Goal: Task Accomplishment & Management: Use online tool/utility

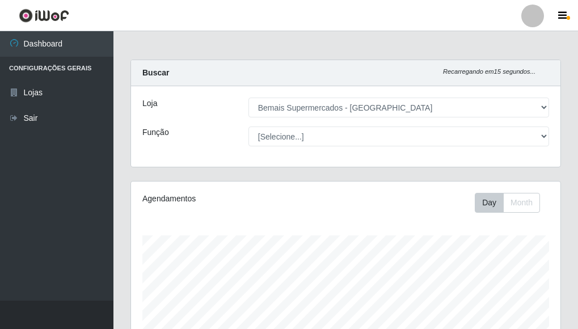
select select "249"
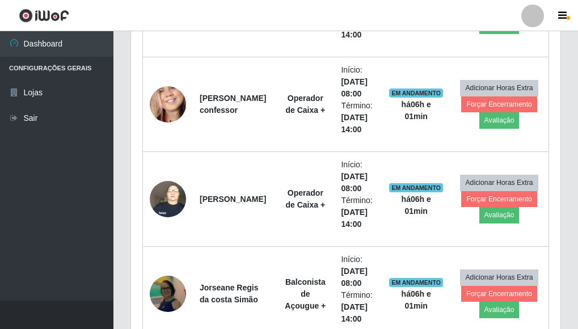
scroll to position [847, 0]
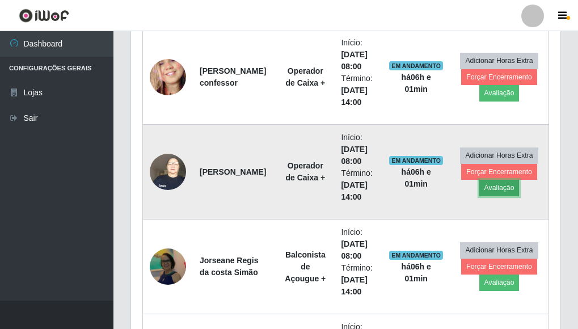
click at [494, 187] on button "Avaliação" at bounding box center [499, 188] width 40 height 16
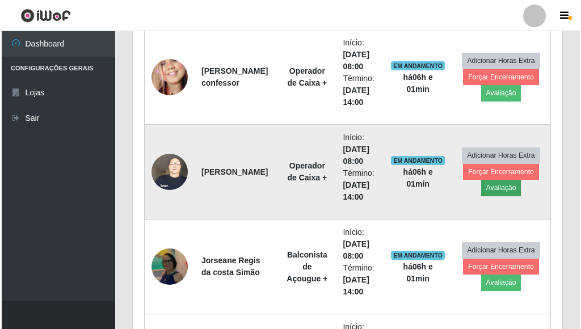
scroll to position [235, 423]
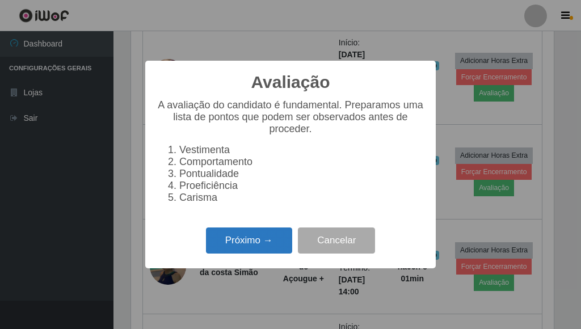
click at [241, 241] on button "Próximo →" at bounding box center [249, 241] width 86 height 27
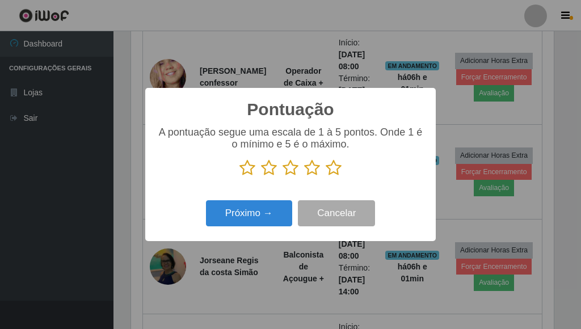
click at [335, 170] on icon at bounding box center [334, 167] width 16 height 17
click at [326, 176] on input "radio" at bounding box center [326, 176] width 0 height 0
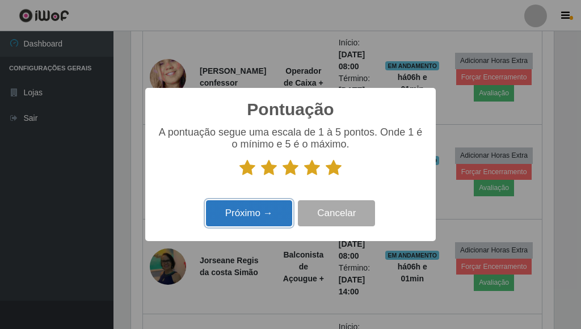
click at [258, 217] on button "Próximo →" at bounding box center [249, 213] width 86 height 27
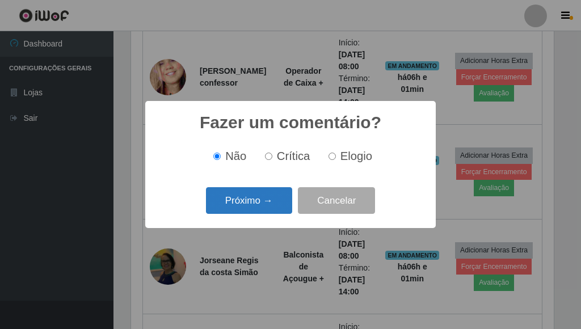
click at [255, 202] on button "Próximo →" at bounding box center [249, 200] width 86 height 27
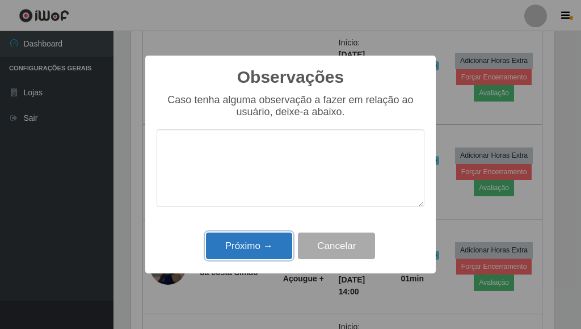
click at [252, 241] on button "Próximo →" at bounding box center [249, 246] width 86 height 27
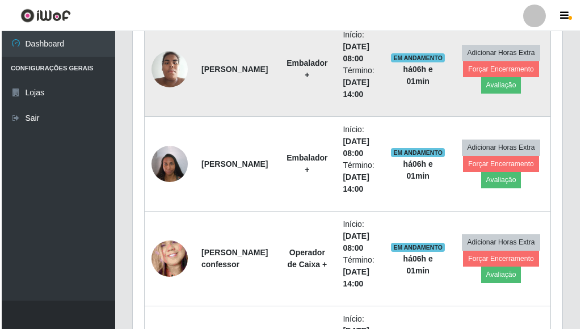
scroll to position [563, 0]
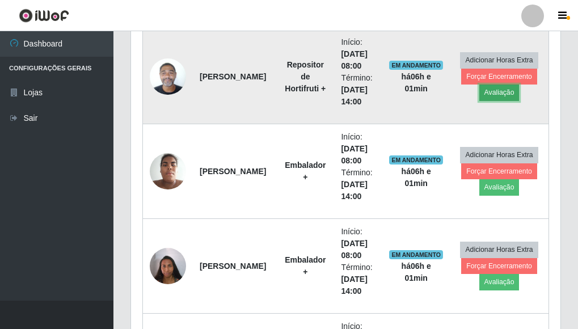
click at [486, 90] on button "Avaliação" at bounding box center [499, 93] width 40 height 16
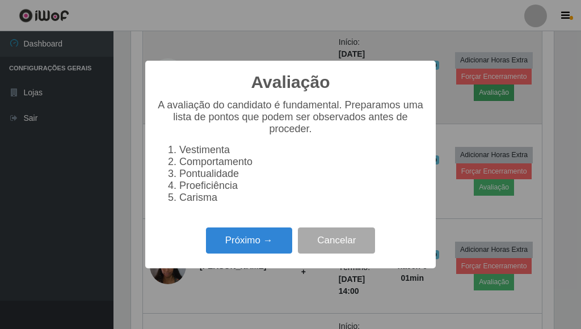
scroll to position [235, 423]
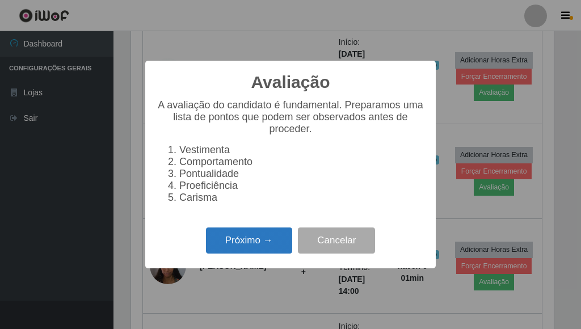
click at [216, 246] on button "Próximo →" at bounding box center [249, 241] width 86 height 27
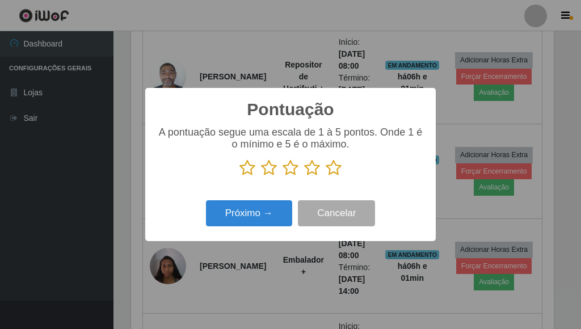
scroll to position [567141, 566954]
click at [335, 171] on icon at bounding box center [334, 167] width 16 height 17
click at [326, 176] on input "radio" at bounding box center [326, 176] width 0 height 0
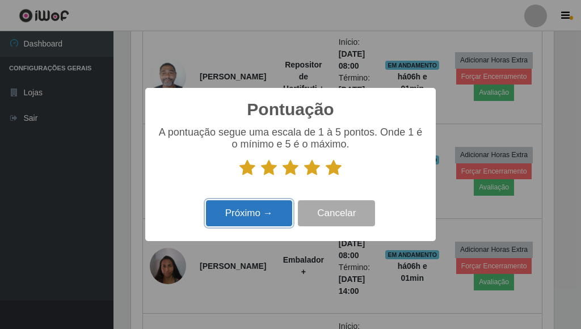
click at [265, 210] on button "Próximo →" at bounding box center [249, 213] width 86 height 27
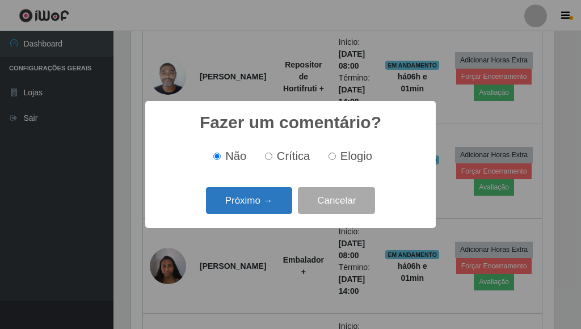
click at [254, 200] on button "Próximo →" at bounding box center [249, 200] width 86 height 27
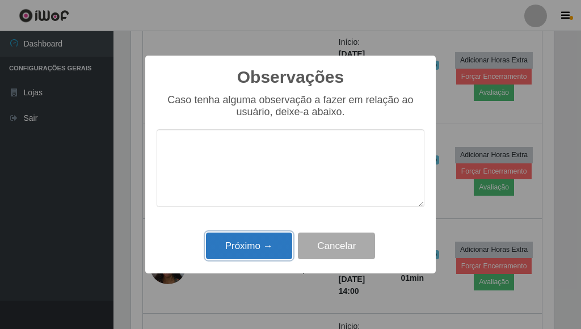
click at [249, 245] on button "Próximo →" at bounding box center [249, 246] width 86 height 27
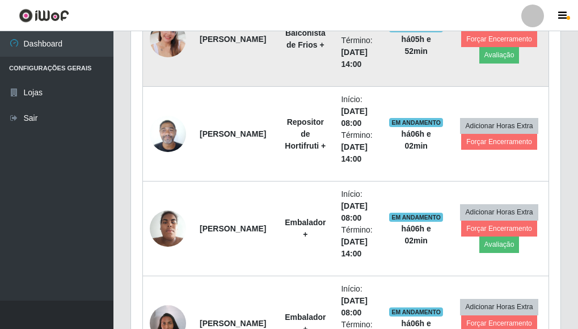
scroll to position [506, 0]
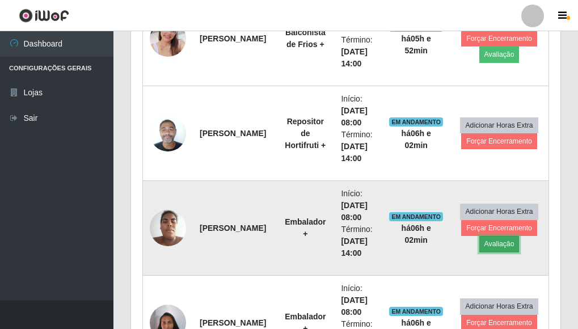
click at [485, 243] on button "Avaliação" at bounding box center [499, 244] width 40 height 16
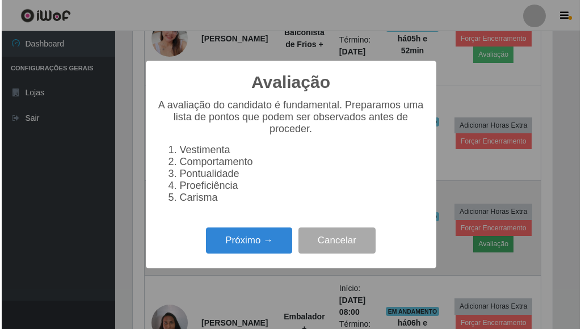
scroll to position [235, 423]
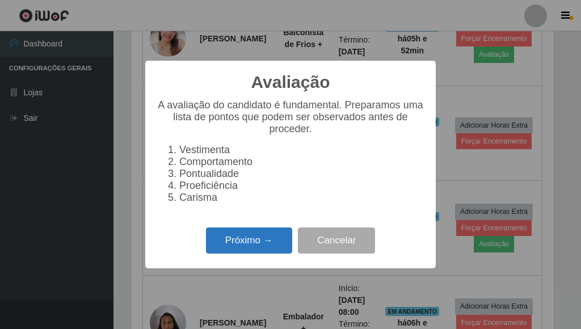
click at [272, 252] on button "Próximo →" at bounding box center [249, 241] width 86 height 27
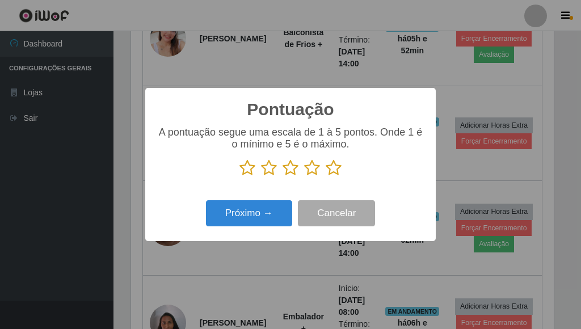
click at [332, 162] on icon at bounding box center [334, 167] width 16 height 17
click at [326, 176] on input "radio" at bounding box center [326, 176] width 0 height 0
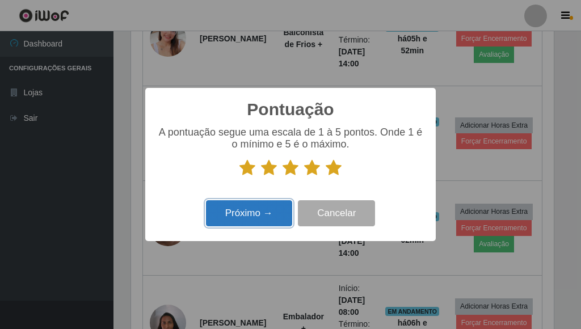
click at [265, 217] on button "Próximo →" at bounding box center [249, 213] width 86 height 27
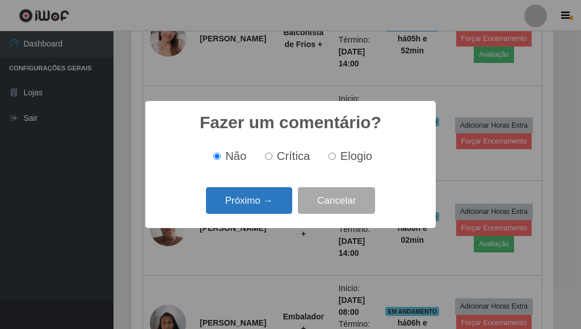
click at [264, 205] on button "Próximo →" at bounding box center [249, 200] width 86 height 27
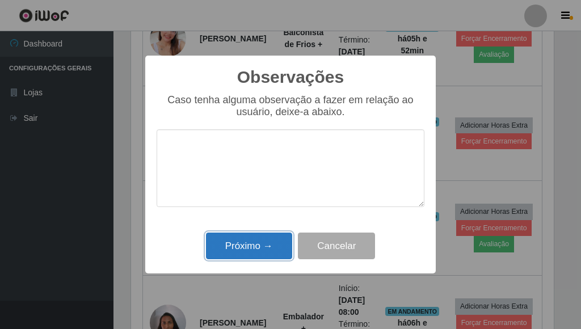
click at [272, 247] on button "Próximo →" at bounding box center [249, 246] width 86 height 27
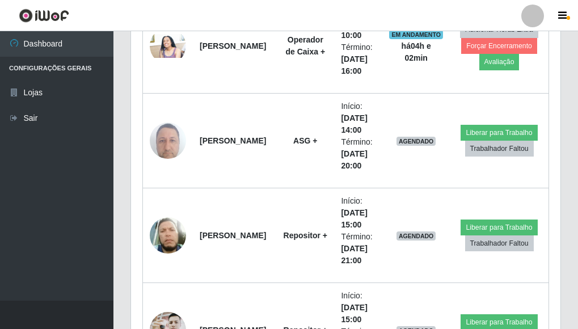
scroll to position [2038, 0]
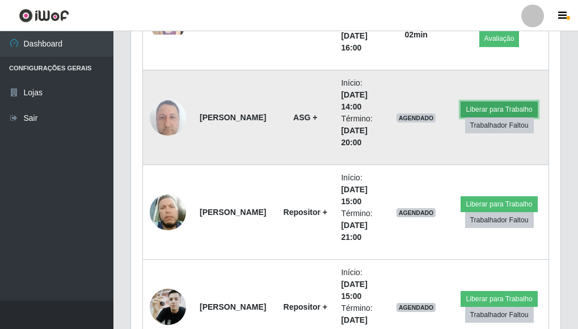
click at [470, 106] on button "Liberar para Trabalho" at bounding box center [499, 110] width 77 height 16
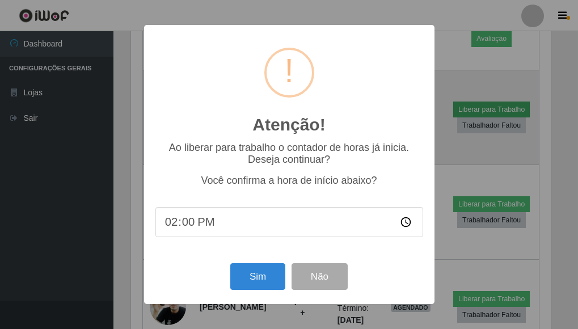
scroll to position [235, 423]
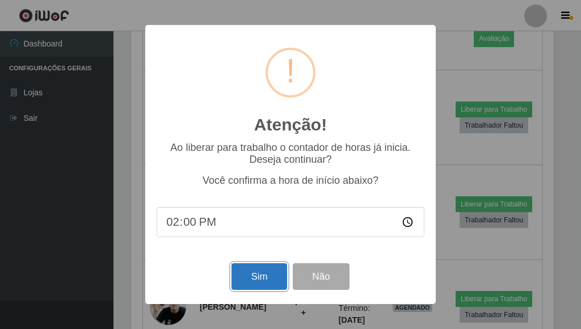
click at [270, 276] on button "Sim" at bounding box center [258, 276] width 55 height 27
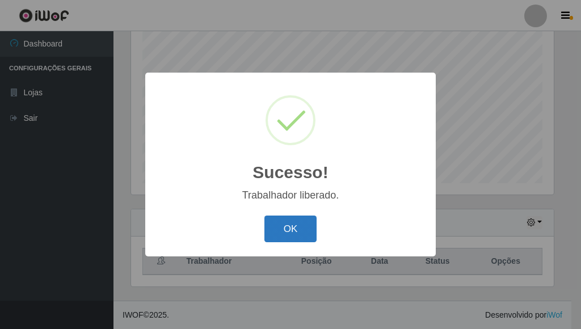
click at [294, 233] on button "OK" at bounding box center [290, 229] width 53 height 27
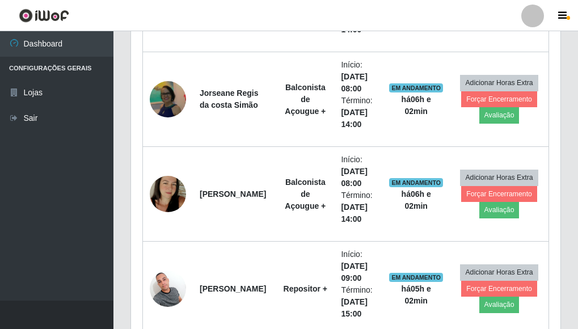
scroll to position [1017, 0]
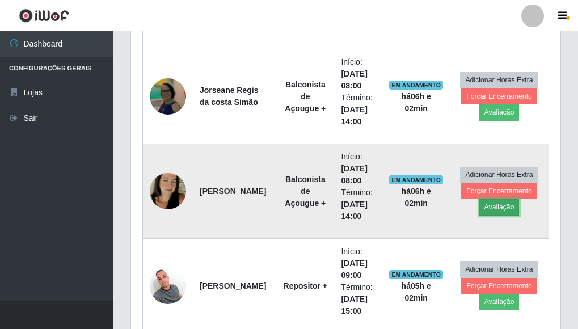
click at [493, 208] on button "Avaliação" at bounding box center [499, 207] width 40 height 16
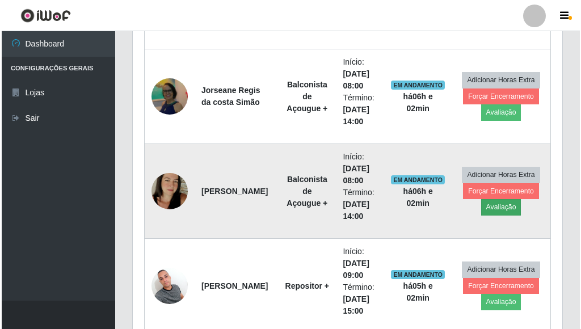
scroll to position [235, 423]
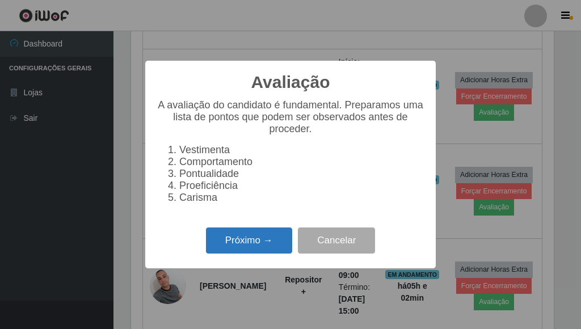
click at [284, 239] on button "Próximo →" at bounding box center [249, 241] width 86 height 27
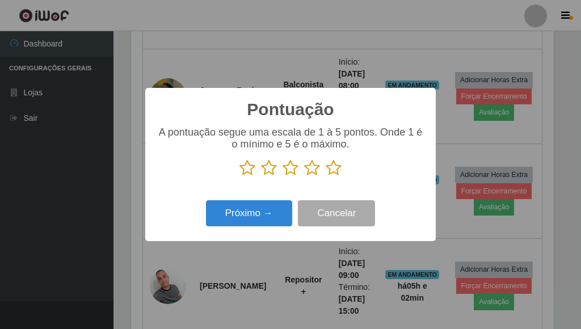
click at [335, 173] on icon at bounding box center [334, 167] width 16 height 17
click at [326, 176] on input "radio" at bounding box center [326, 176] width 0 height 0
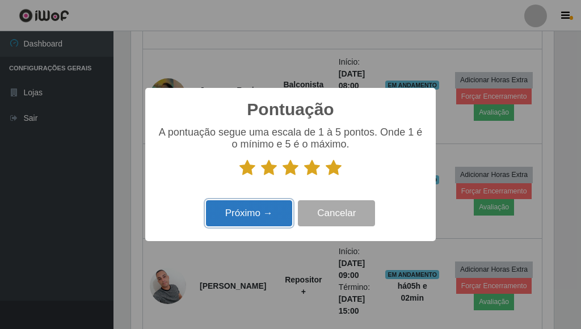
click at [253, 220] on button "Próximo →" at bounding box center [249, 213] width 86 height 27
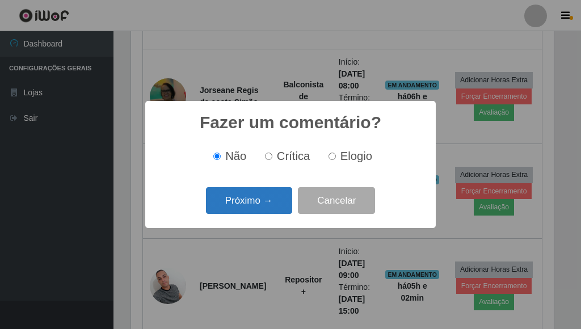
click at [251, 206] on button "Próximo →" at bounding box center [249, 200] width 86 height 27
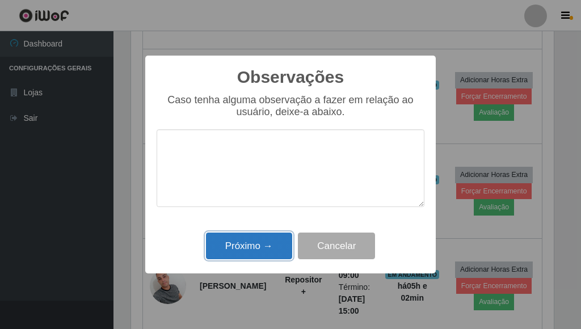
click at [266, 244] on button "Próximo →" at bounding box center [249, 246] width 86 height 27
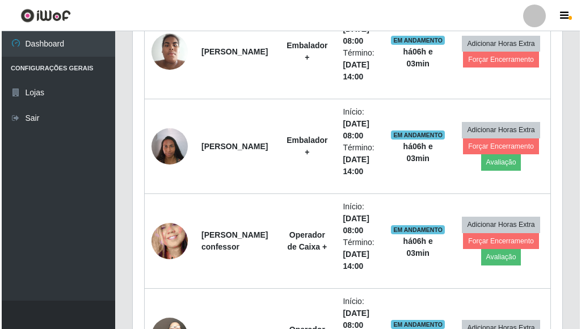
scroll to position [676, 0]
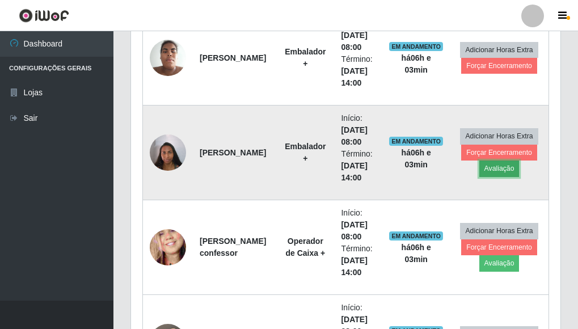
click at [489, 171] on button "Avaliação" at bounding box center [499, 169] width 40 height 16
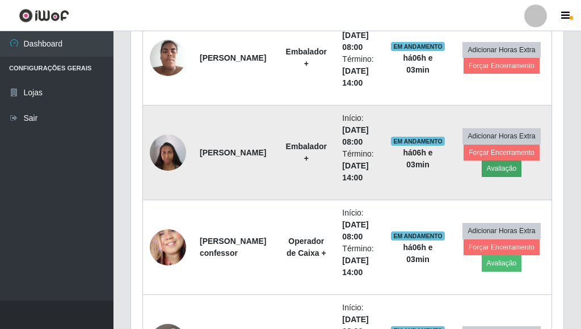
scroll to position [235, 423]
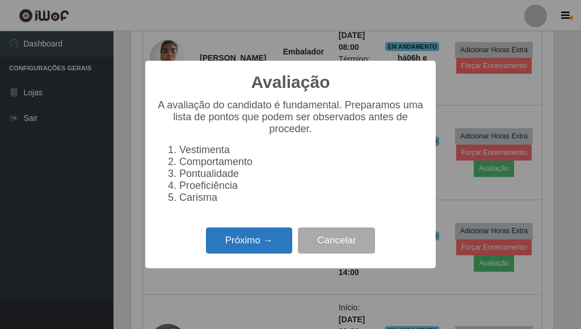
click at [257, 245] on button "Próximo →" at bounding box center [249, 241] width 86 height 27
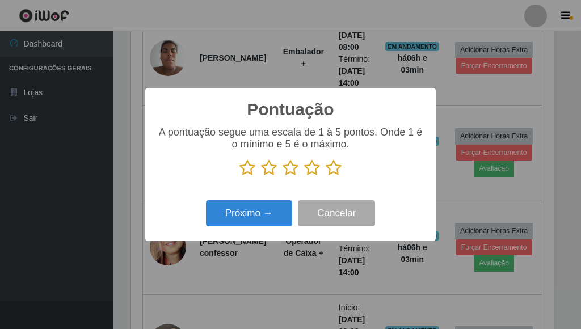
scroll to position [567141, 566954]
click at [335, 171] on icon at bounding box center [334, 167] width 16 height 17
click at [326, 176] on input "radio" at bounding box center [326, 176] width 0 height 0
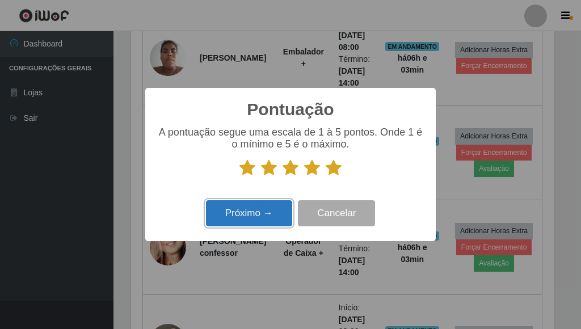
click at [275, 205] on button "Próximo →" at bounding box center [249, 213] width 86 height 27
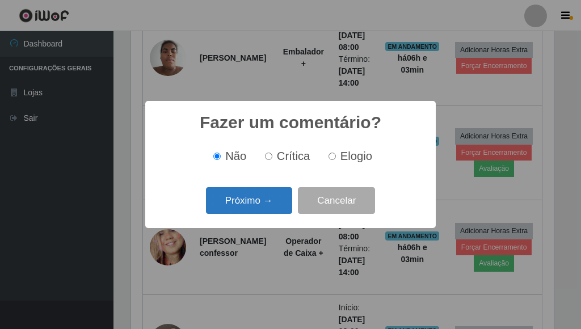
click at [285, 193] on button "Próximo →" at bounding box center [249, 200] width 86 height 27
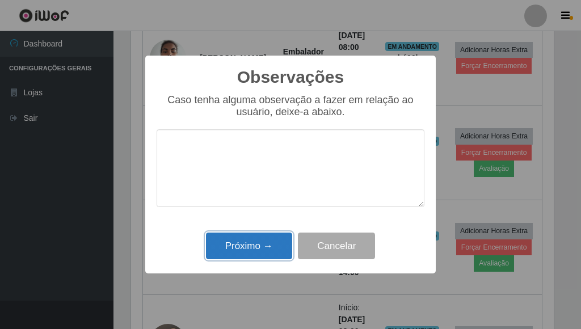
click at [242, 248] on button "Próximo →" at bounding box center [249, 246] width 86 height 27
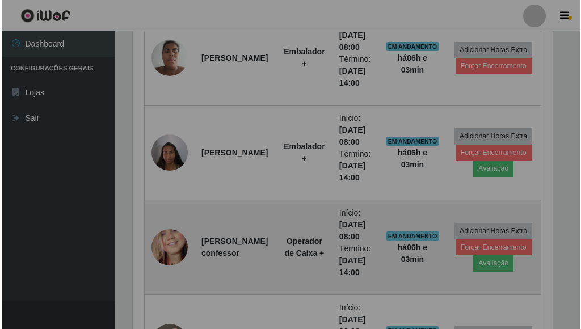
scroll to position [235, 430]
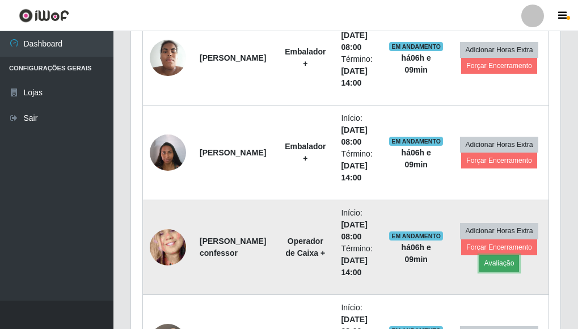
click at [492, 267] on button "Avaliação" at bounding box center [499, 263] width 40 height 16
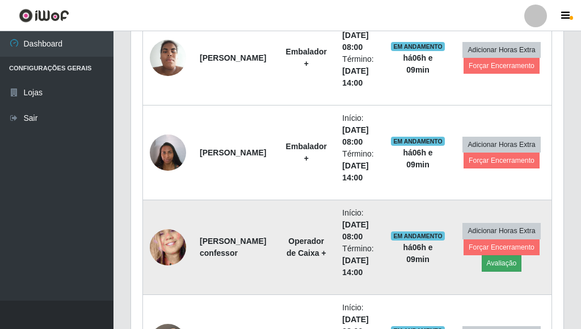
scroll to position [235, 423]
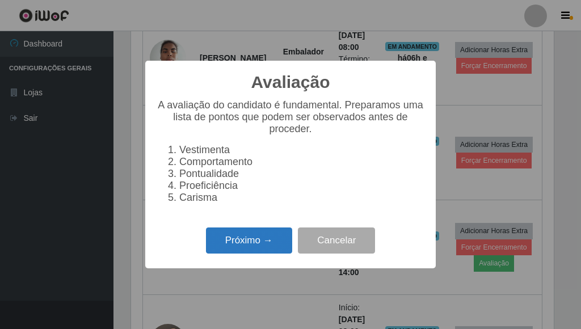
click at [270, 240] on button "Próximo →" at bounding box center [249, 241] width 86 height 27
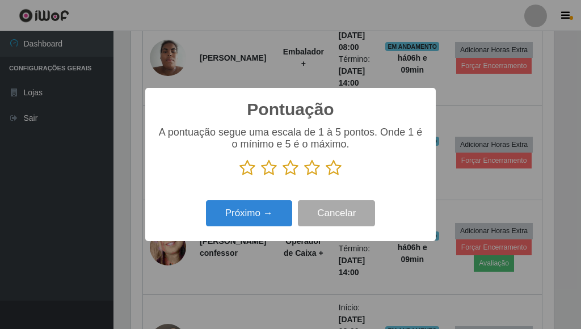
scroll to position [567141, 566954]
click at [331, 167] on icon at bounding box center [334, 167] width 16 height 17
click at [326, 176] on input "radio" at bounding box center [326, 176] width 0 height 0
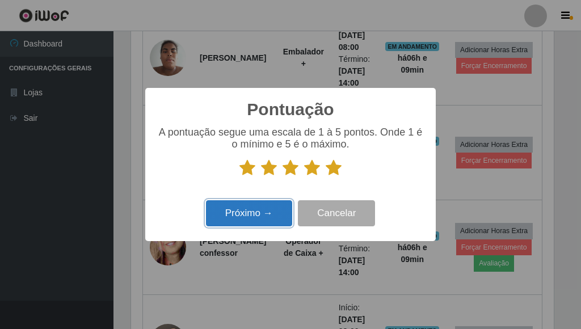
click at [281, 213] on button "Próximo →" at bounding box center [249, 213] width 86 height 27
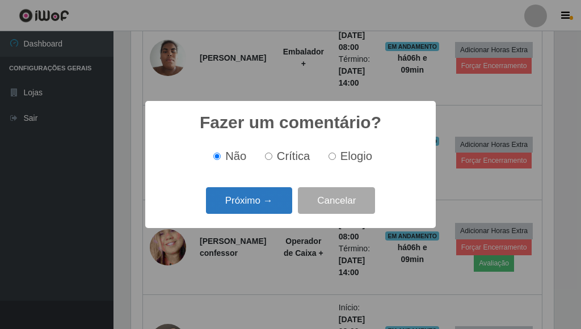
click at [273, 206] on button "Próximo →" at bounding box center [249, 200] width 86 height 27
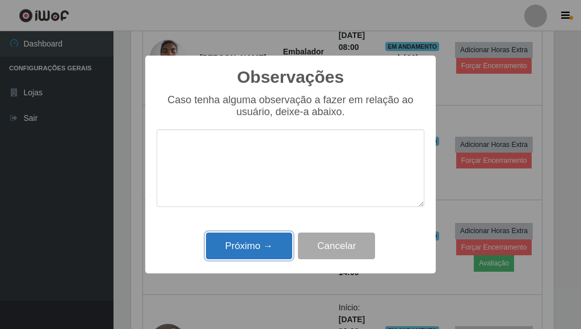
click at [268, 244] on button "Próximo →" at bounding box center [249, 246] width 86 height 27
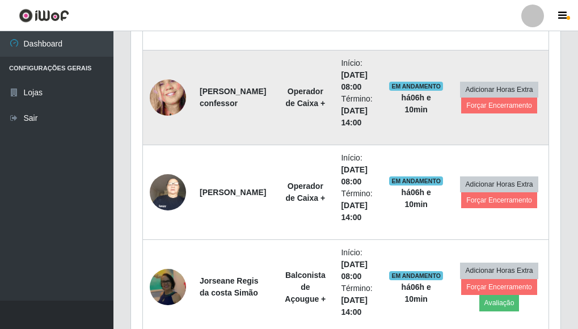
scroll to position [903, 0]
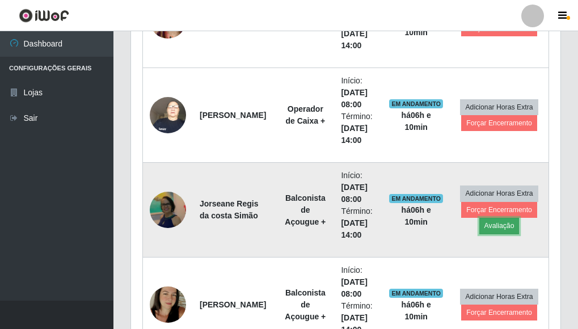
click at [498, 228] on button "Avaliação" at bounding box center [499, 226] width 40 height 16
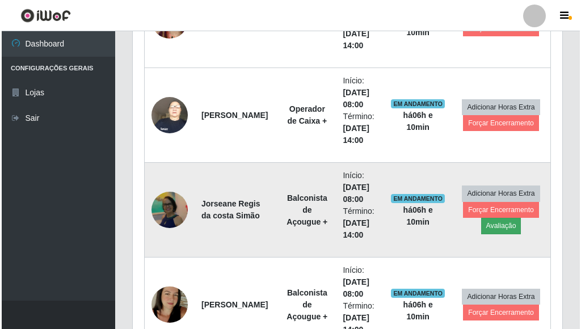
scroll to position [235, 423]
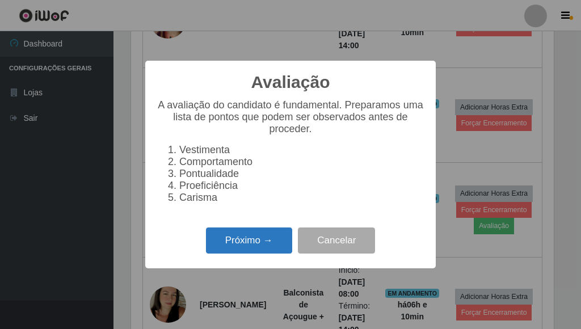
click at [276, 246] on button "Próximo →" at bounding box center [249, 241] width 86 height 27
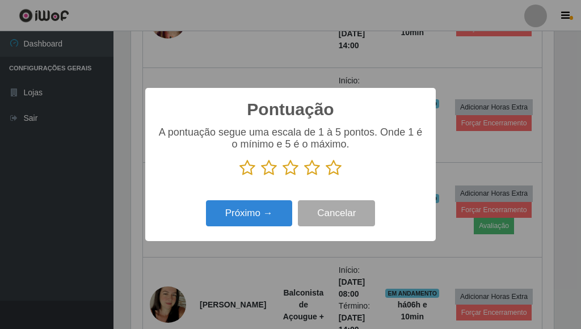
scroll to position [567141, 566954]
click at [333, 174] on icon at bounding box center [334, 167] width 16 height 17
click at [326, 176] on input "radio" at bounding box center [326, 176] width 0 height 0
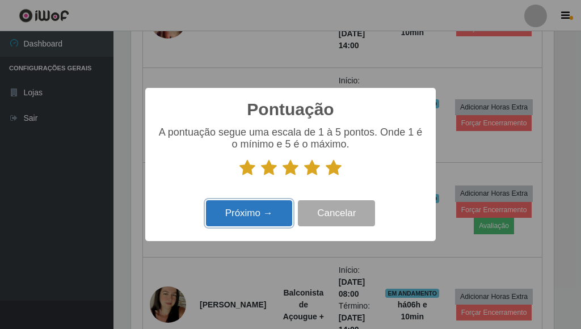
click at [276, 216] on button "Próximo →" at bounding box center [249, 213] width 86 height 27
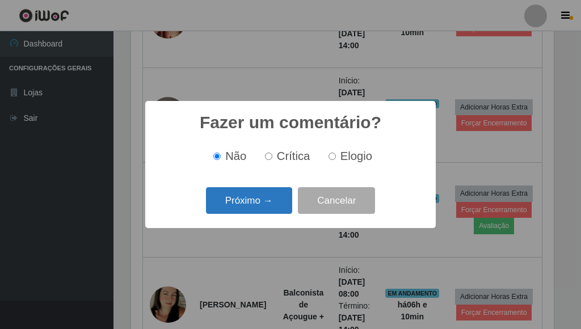
click at [276, 206] on button "Próximo →" at bounding box center [249, 200] width 86 height 27
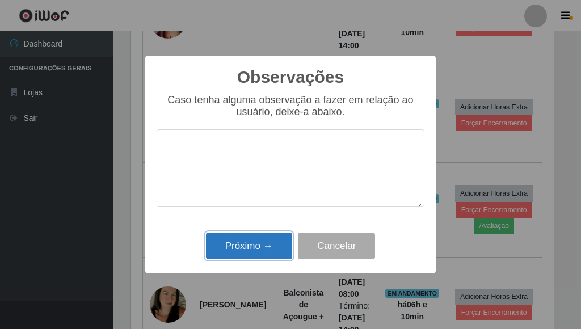
click at [243, 237] on button "Próximo →" at bounding box center [249, 246] width 86 height 27
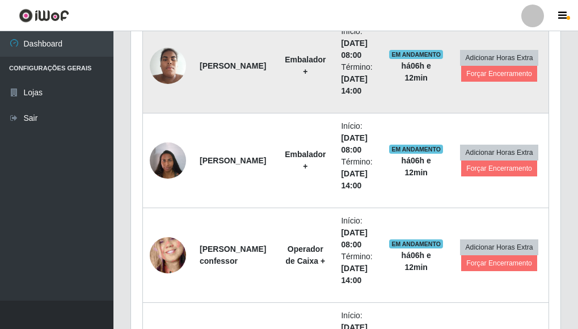
scroll to position [393, 0]
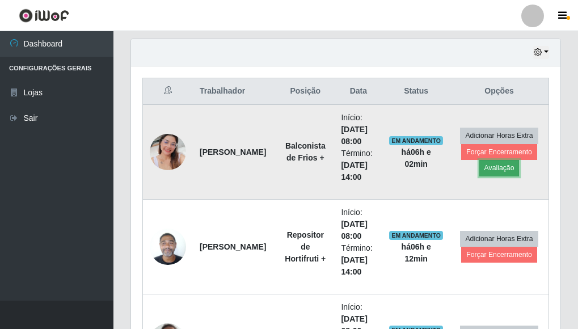
click at [489, 172] on button "Avaliação" at bounding box center [499, 168] width 40 height 16
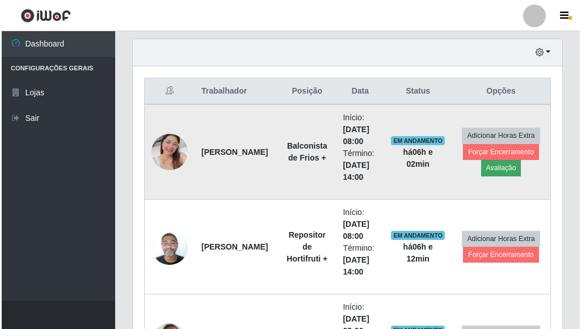
scroll to position [235, 423]
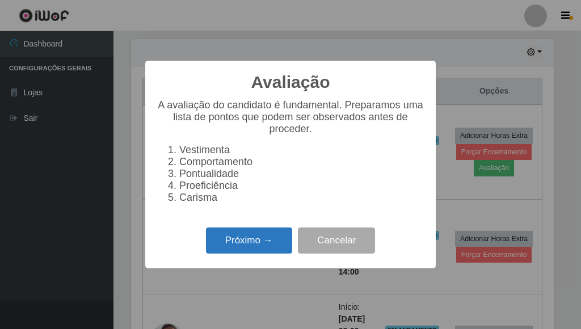
click at [282, 237] on button "Próximo →" at bounding box center [249, 241] width 86 height 27
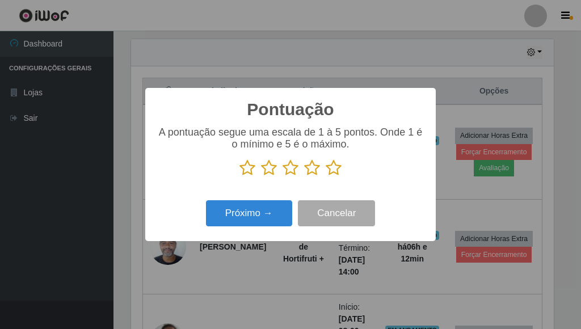
scroll to position [567141, 566954]
click at [332, 166] on icon at bounding box center [334, 167] width 16 height 17
click at [326, 176] on input "radio" at bounding box center [326, 176] width 0 height 0
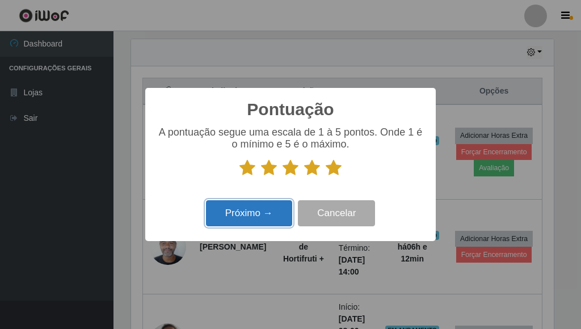
click at [280, 205] on button "Próximo →" at bounding box center [249, 213] width 86 height 27
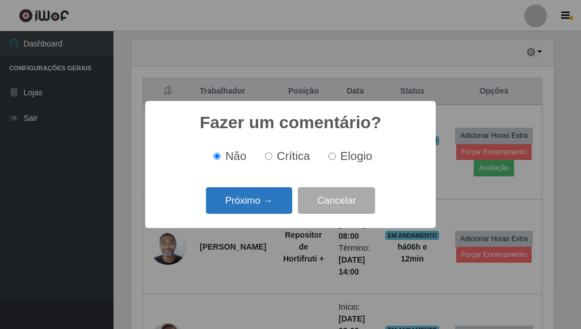
click at [268, 202] on button "Próximo →" at bounding box center [249, 200] width 86 height 27
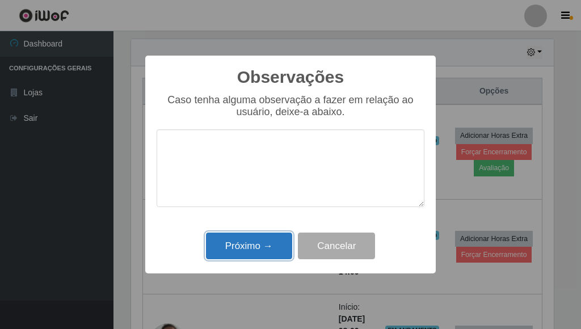
click at [255, 247] on button "Próximo →" at bounding box center [249, 246] width 86 height 27
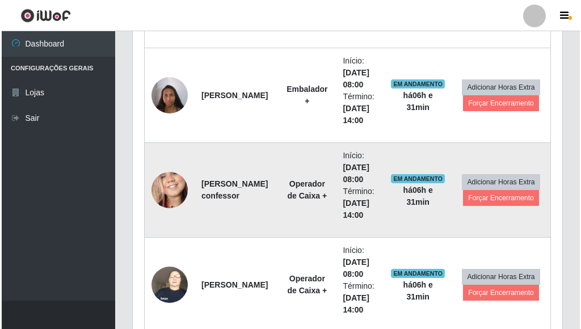
scroll to position [733, 0]
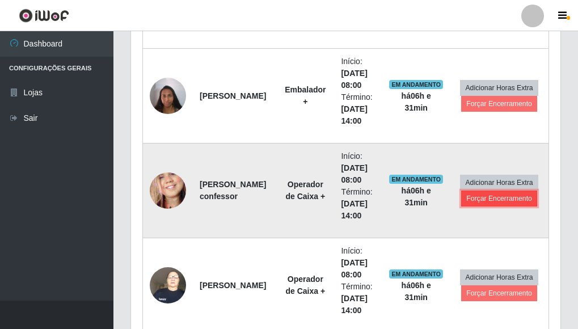
click at [499, 199] on button "Forçar Encerramento" at bounding box center [499, 199] width 76 height 16
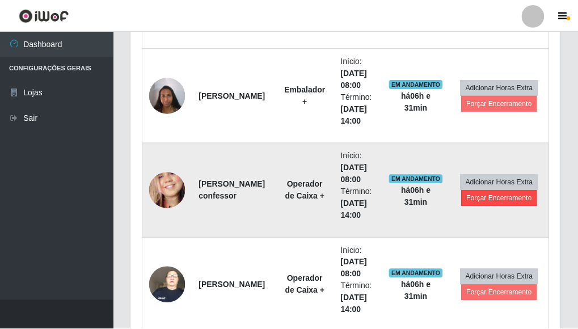
scroll to position [235, 423]
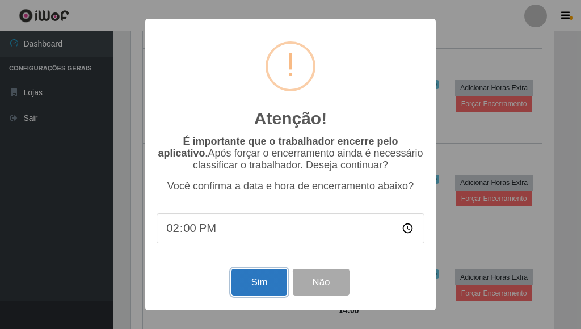
click at [262, 276] on button "Sim" at bounding box center [258, 282] width 55 height 27
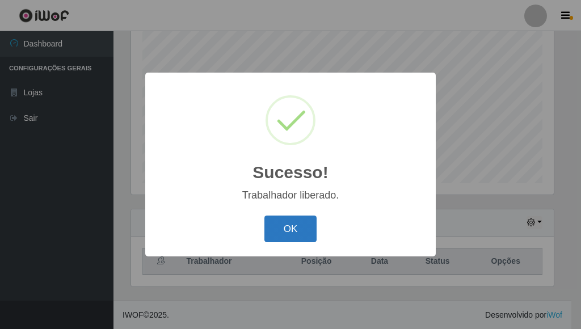
click at [300, 226] on button "OK" at bounding box center [290, 229] width 53 height 27
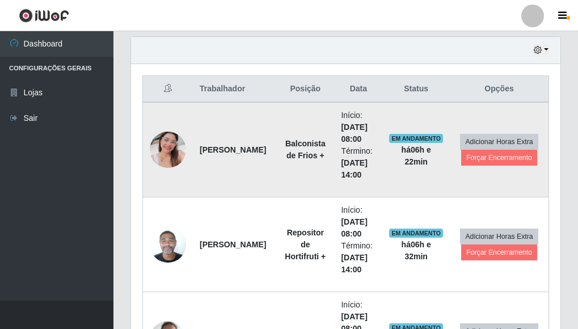
scroll to position [393, 0]
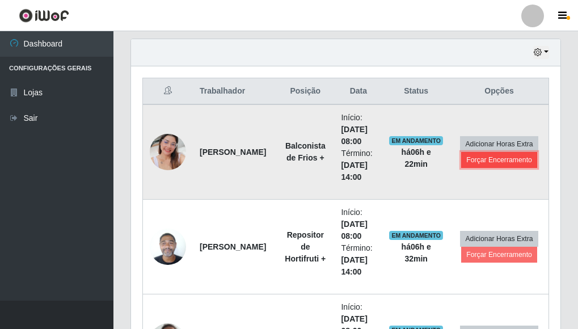
click at [495, 161] on button "Forçar Encerramento" at bounding box center [499, 160] width 76 height 16
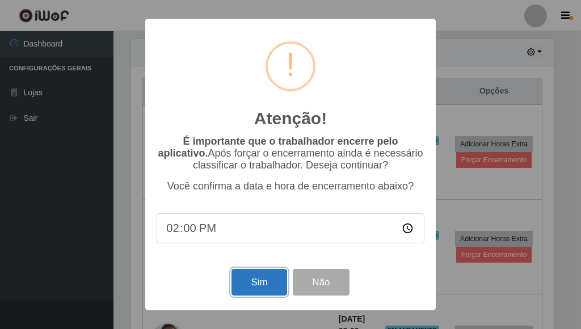
click at [260, 276] on button "Sim" at bounding box center [258, 282] width 55 height 27
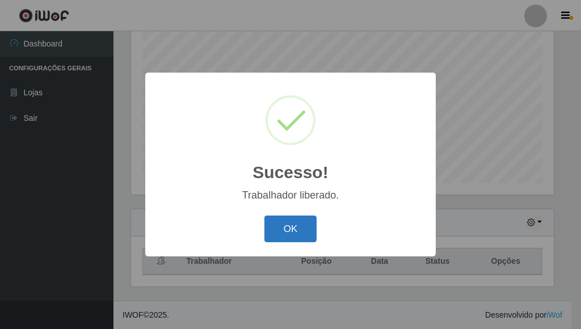
click at [274, 222] on button "OK" at bounding box center [290, 229] width 53 height 27
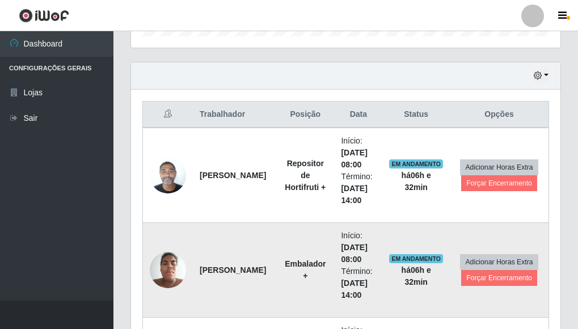
scroll to position [393, 0]
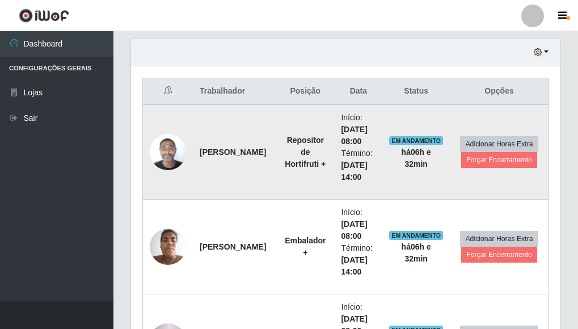
click at [168, 153] on img at bounding box center [168, 152] width 36 height 48
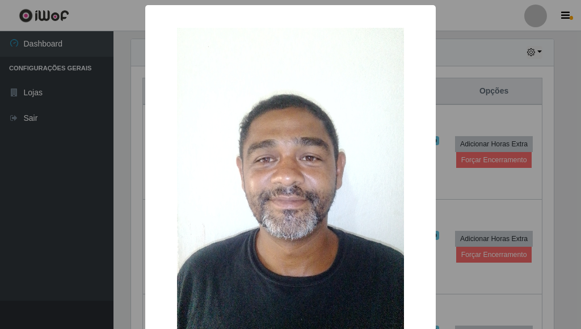
click at [476, 150] on div "× OK Cancel" at bounding box center [290, 164] width 581 height 329
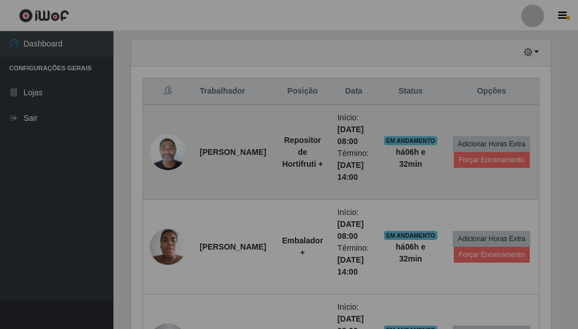
scroll to position [235, 430]
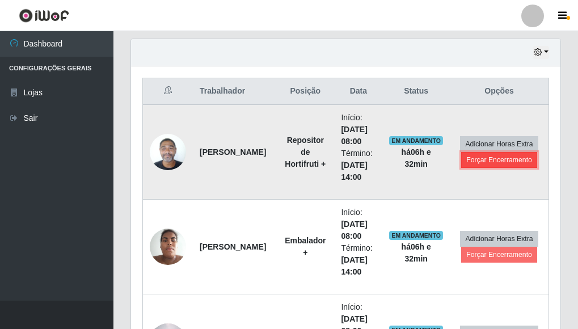
click at [491, 158] on button "Forçar Encerramento" at bounding box center [499, 160] width 76 height 16
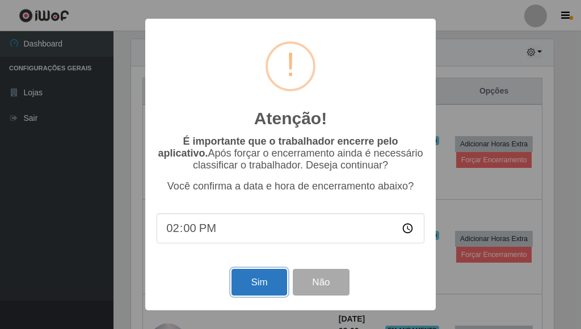
click at [261, 279] on button "Sim" at bounding box center [258, 282] width 55 height 27
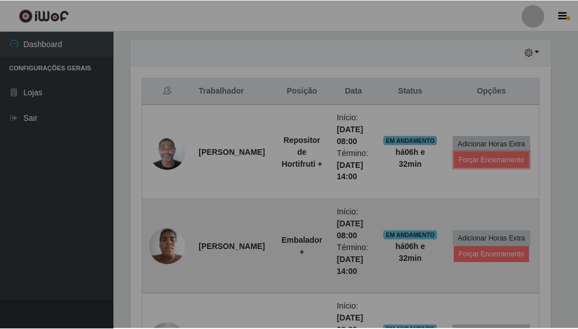
scroll to position [0, 0]
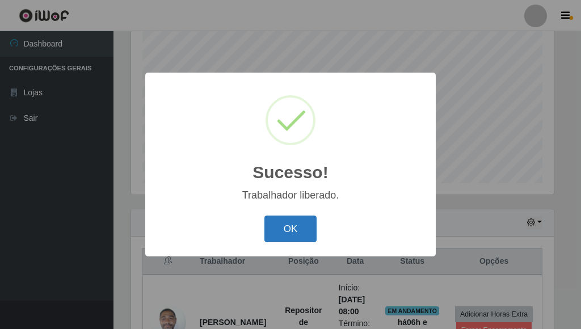
click at [279, 229] on button "OK" at bounding box center [290, 229] width 53 height 27
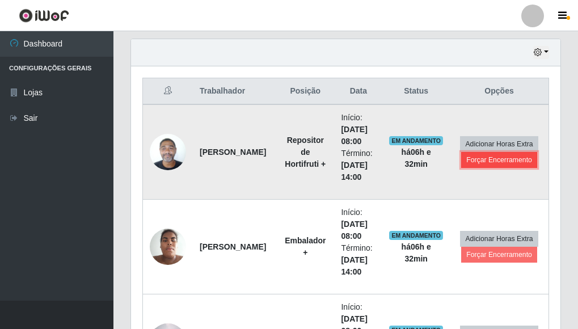
click at [483, 164] on button "Forçar Encerramento" at bounding box center [499, 160] width 76 height 16
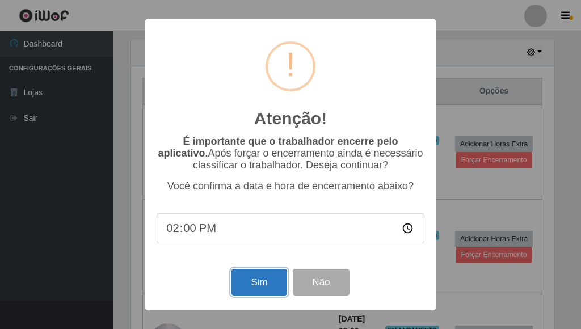
click at [260, 281] on button "Sim" at bounding box center [258, 282] width 55 height 27
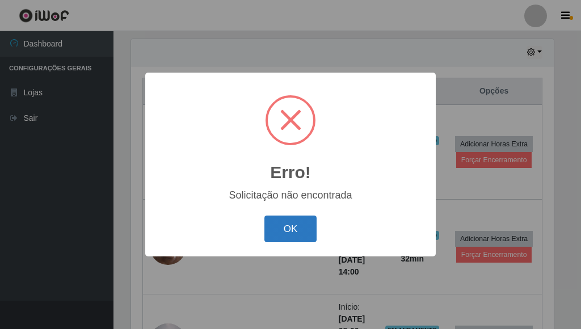
click at [292, 227] on button "OK" at bounding box center [290, 229] width 53 height 27
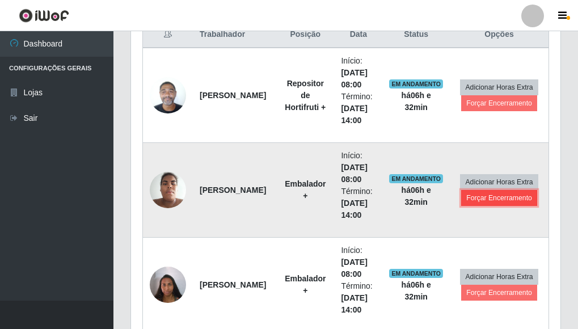
click at [504, 194] on button "Forçar Encerramento" at bounding box center [499, 198] width 76 height 16
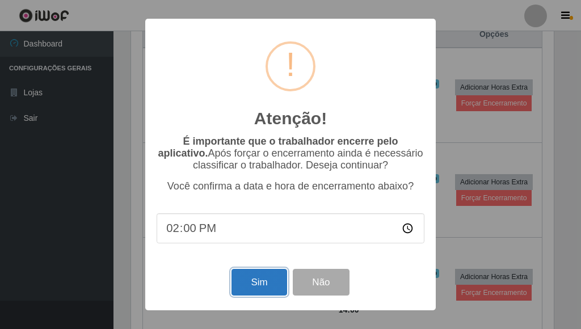
click at [267, 285] on button "Sim" at bounding box center [258, 282] width 55 height 27
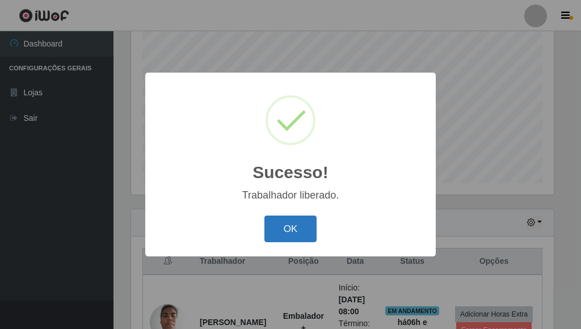
click at [287, 233] on button "OK" at bounding box center [290, 229] width 53 height 27
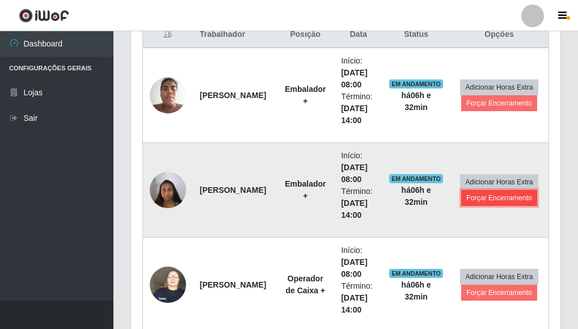
click at [498, 199] on button "Forçar Encerramento" at bounding box center [499, 198] width 76 height 16
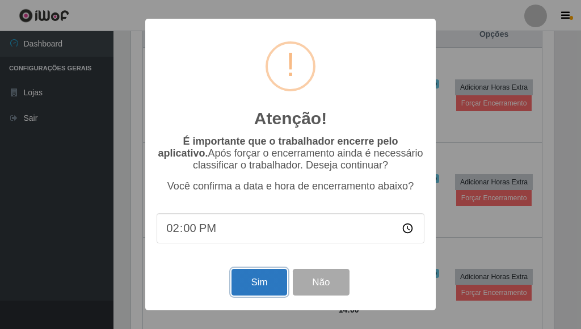
click at [257, 278] on button "Sim" at bounding box center [258, 282] width 55 height 27
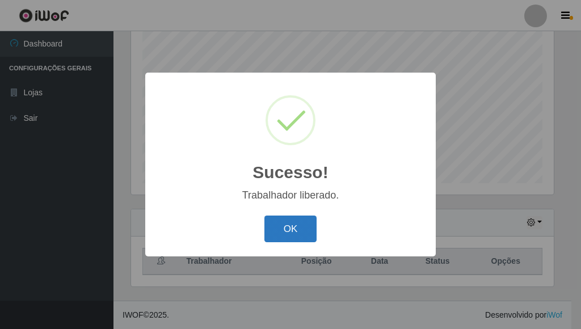
click at [276, 230] on button "OK" at bounding box center [290, 229] width 53 height 27
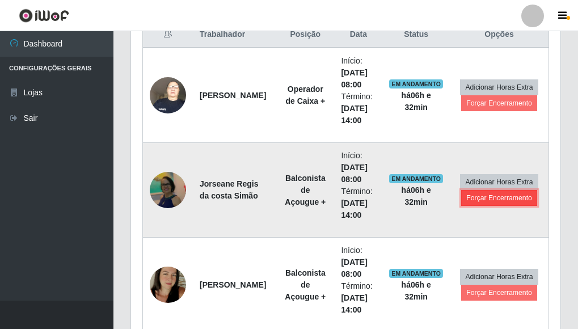
click at [495, 195] on button "Forçar Encerramento" at bounding box center [499, 198] width 76 height 16
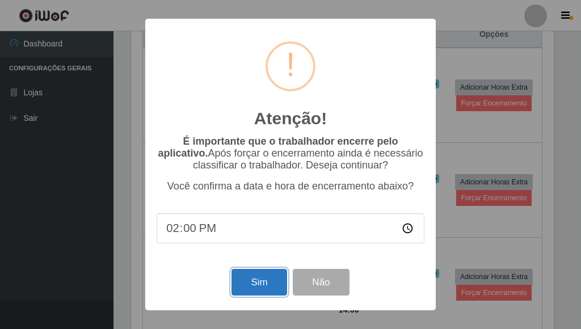
click at [255, 274] on button "Sim" at bounding box center [258, 282] width 55 height 27
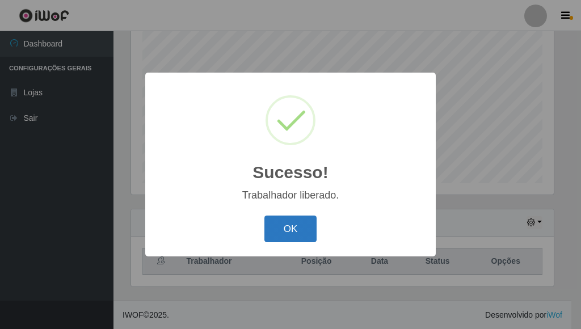
click at [292, 230] on button "OK" at bounding box center [290, 229] width 53 height 27
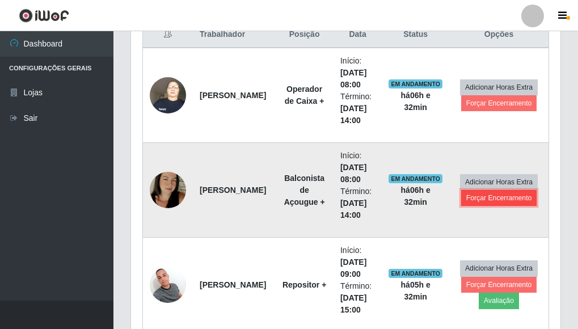
click at [481, 202] on button "Forçar Encerramento" at bounding box center [499, 198] width 76 height 16
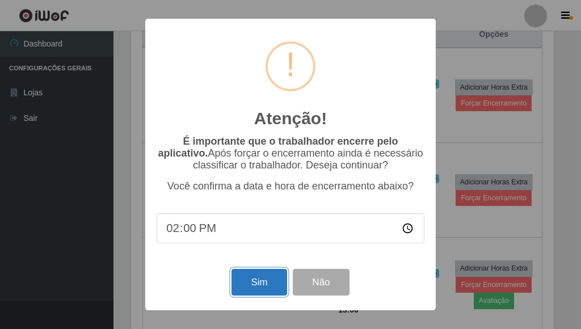
click at [273, 280] on button "Sim" at bounding box center [258, 282] width 55 height 27
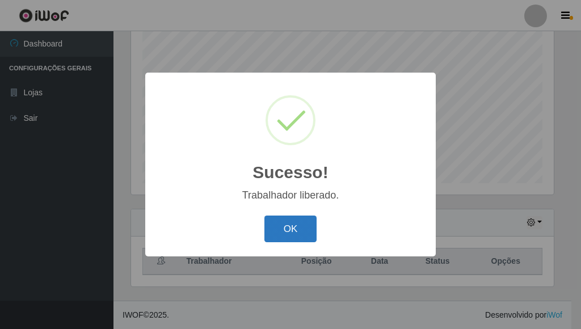
click at [298, 226] on button "OK" at bounding box center [290, 229] width 53 height 27
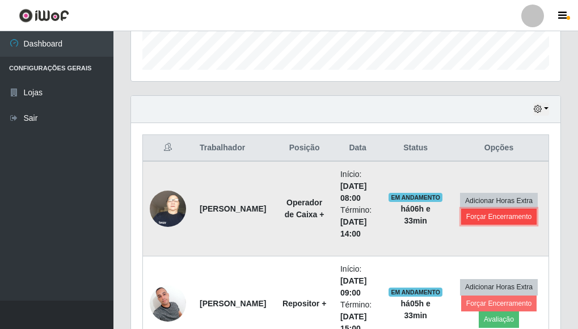
click at [482, 216] on button "Forçar Encerramento" at bounding box center [499, 217] width 76 height 16
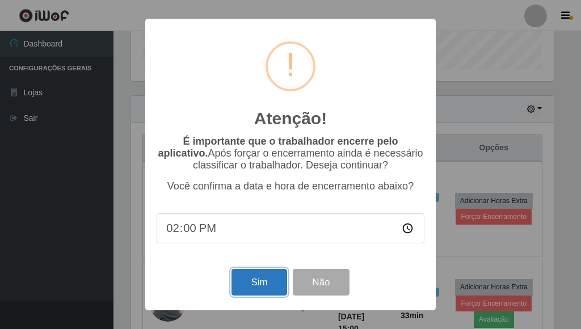
click at [258, 280] on button "Sim" at bounding box center [258, 282] width 55 height 27
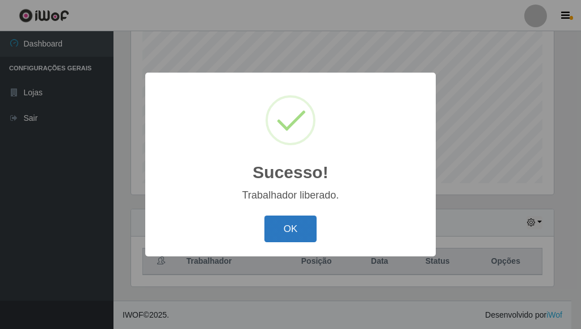
click at [293, 230] on button "OK" at bounding box center [290, 229] width 53 height 27
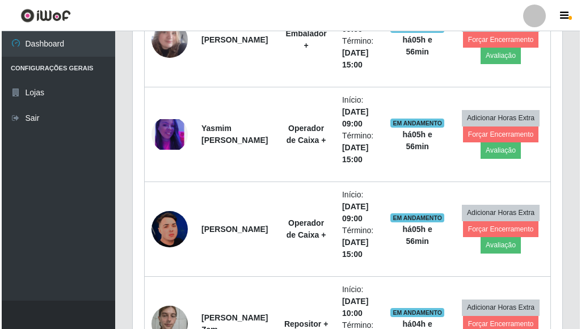
scroll to position [908, 0]
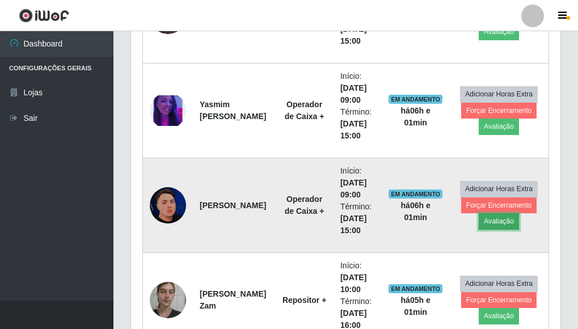
click at [493, 219] on button "Avaliação" at bounding box center [499, 221] width 40 height 16
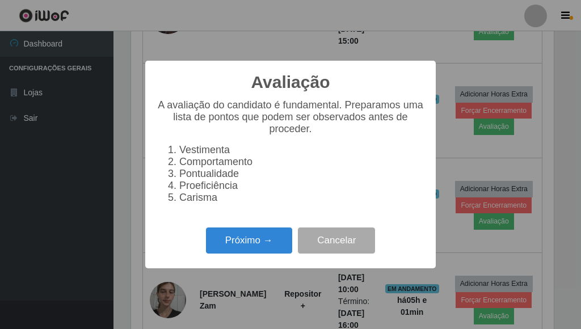
scroll to position [235, 423]
click at [288, 242] on button "Próximo →" at bounding box center [249, 241] width 86 height 27
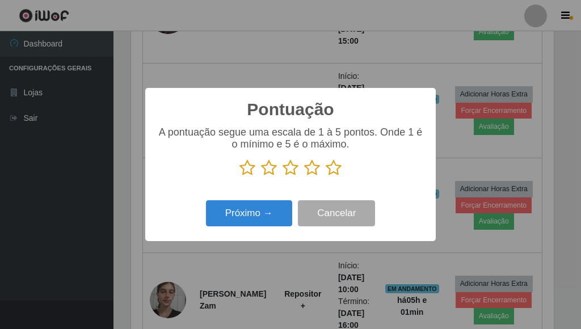
click at [333, 172] on icon at bounding box center [334, 167] width 16 height 17
click at [326, 176] on input "radio" at bounding box center [326, 176] width 0 height 0
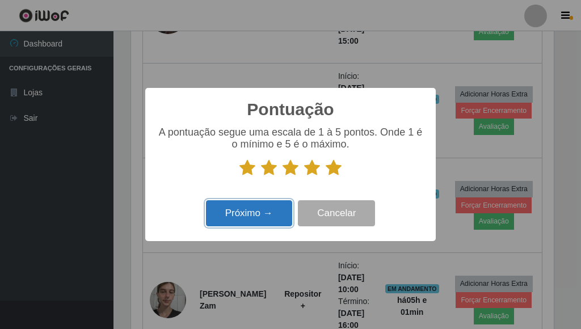
click at [284, 213] on button "Próximo →" at bounding box center [249, 213] width 86 height 27
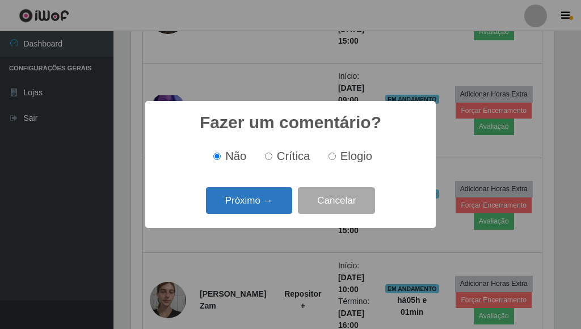
click at [284, 201] on button "Próximo →" at bounding box center [249, 200] width 86 height 27
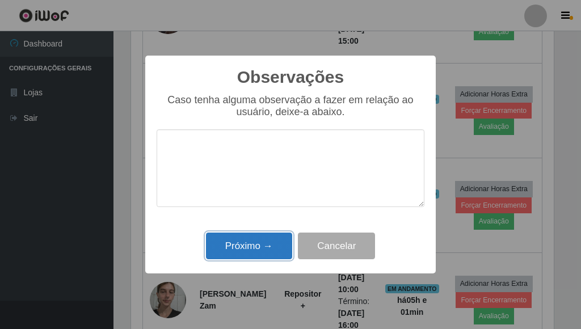
click at [284, 241] on button "Próximo →" at bounding box center [249, 246] width 86 height 27
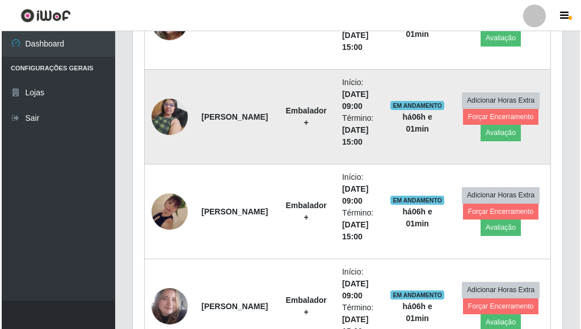
scroll to position [624, 0]
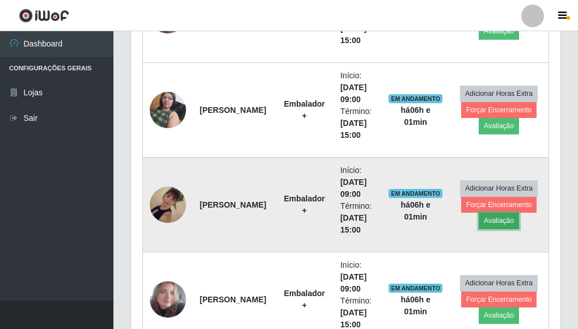
click at [507, 220] on button "Avaliação" at bounding box center [499, 221] width 40 height 16
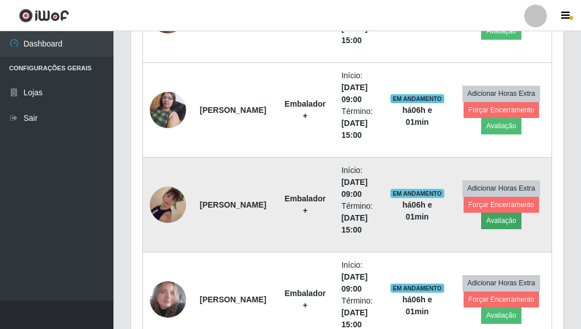
scroll to position [235, 423]
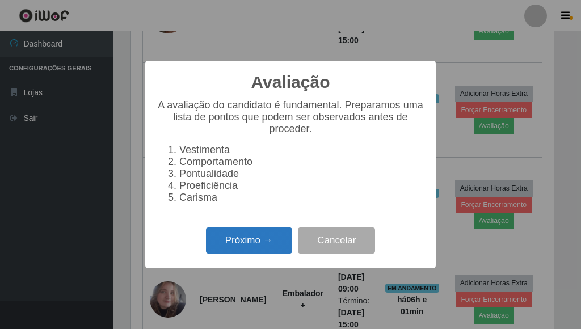
click at [214, 253] on button "Próximo →" at bounding box center [249, 241] width 86 height 27
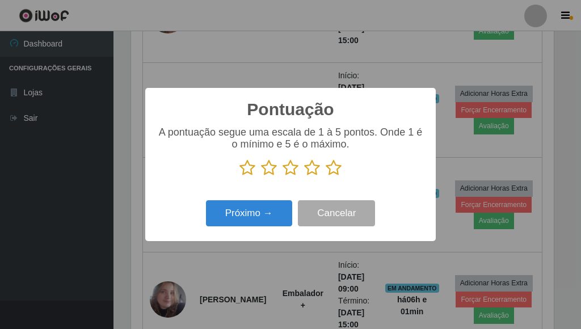
scroll to position [567141, 566954]
click at [336, 169] on icon at bounding box center [334, 167] width 16 height 17
click at [326, 176] on input "radio" at bounding box center [326, 176] width 0 height 0
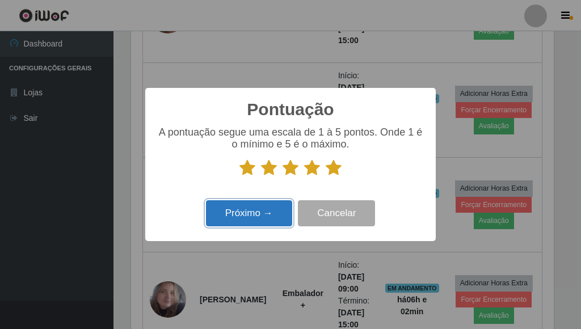
click at [273, 208] on button "Próximo →" at bounding box center [249, 213] width 86 height 27
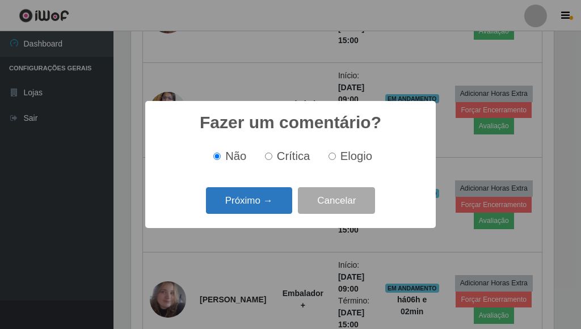
click at [254, 204] on button "Próximo →" at bounding box center [249, 200] width 86 height 27
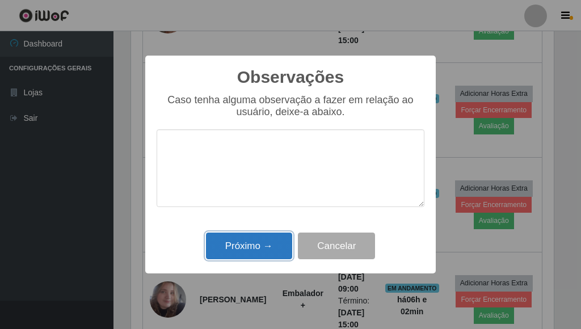
click at [259, 245] on button "Próximo →" at bounding box center [249, 246] width 86 height 27
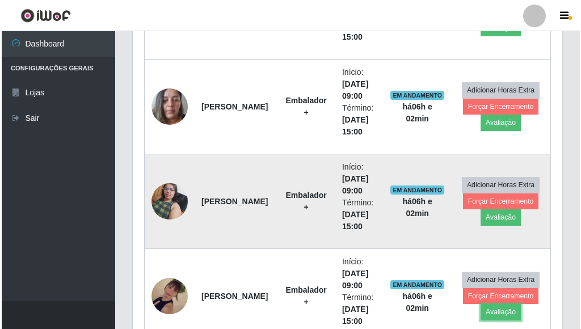
scroll to position [511, 0]
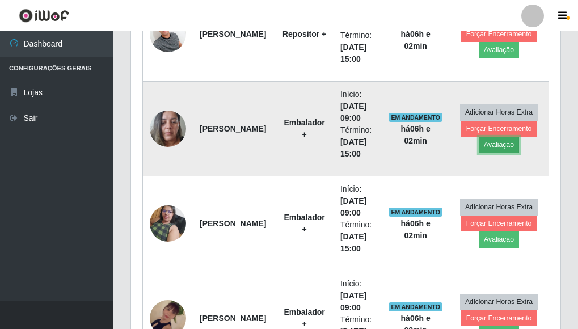
click at [487, 148] on button "Avaliação" at bounding box center [499, 145] width 40 height 16
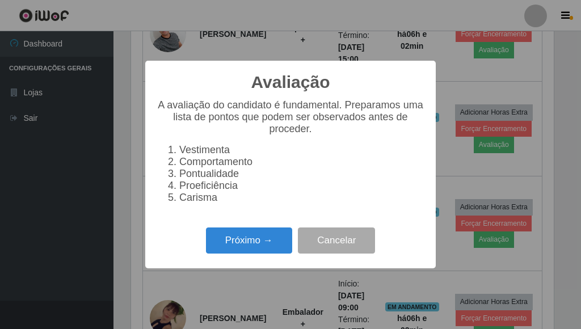
scroll to position [235, 423]
click at [276, 245] on button "Próximo →" at bounding box center [249, 241] width 86 height 27
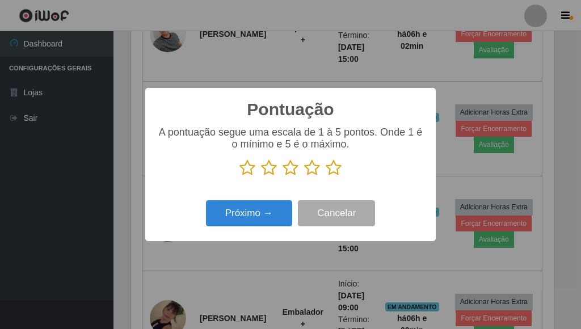
scroll to position [567141, 566954]
click at [335, 167] on icon at bounding box center [334, 167] width 16 height 17
click at [326, 176] on input "radio" at bounding box center [326, 176] width 0 height 0
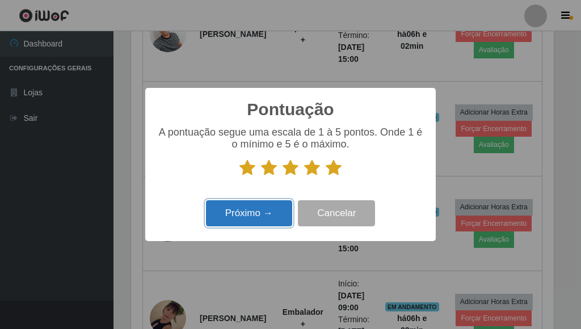
click at [276, 213] on button "Próximo →" at bounding box center [249, 213] width 86 height 27
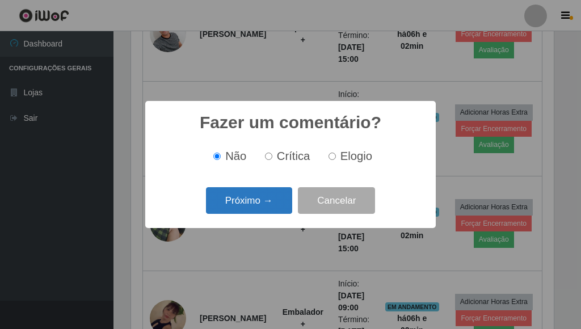
click at [271, 208] on button "Próximo →" at bounding box center [249, 200] width 86 height 27
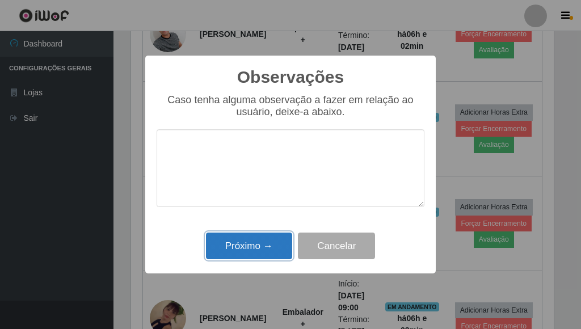
click at [265, 250] on button "Próximo →" at bounding box center [249, 246] width 86 height 27
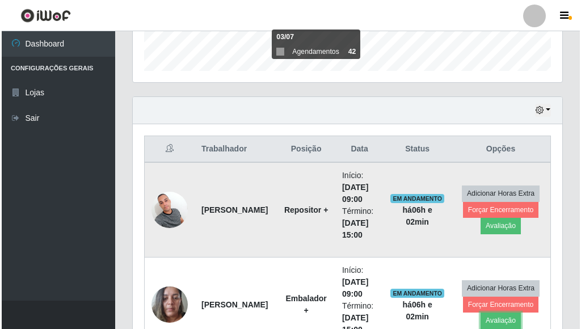
scroll to position [340, 0]
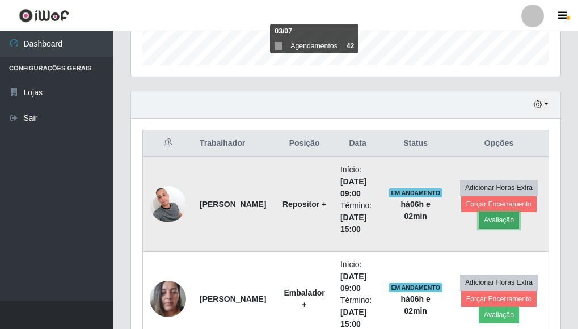
click at [503, 220] on button "Avaliação" at bounding box center [499, 220] width 40 height 16
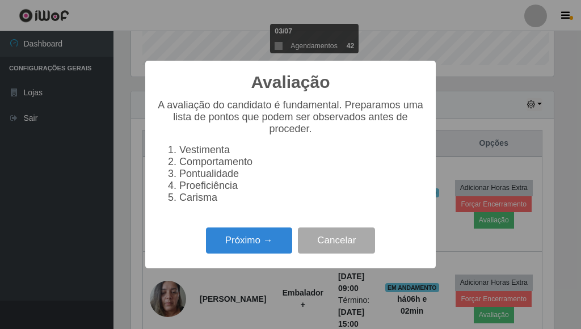
scroll to position [235, 423]
click at [256, 251] on button "Próximo →" at bounding box center [249, 241] width 86 height 27
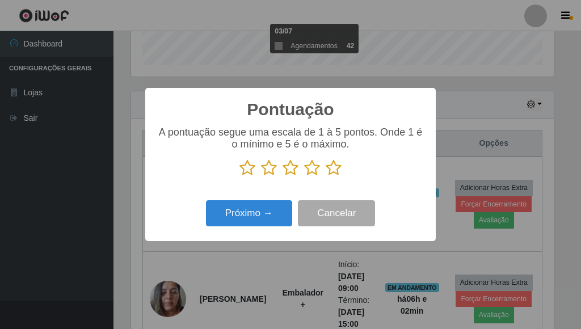
scroll to position [567141, 566954]
click at [335, 172] on icon at bounding box center [334, 167] width 16 height 17
click at [326, 176] on input "radio" at bounding box center [326, 176] width 0 height 0
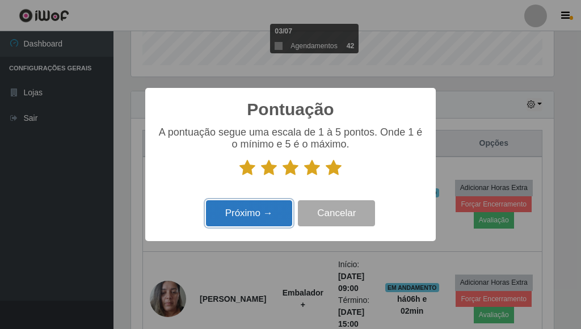
click at [274, 220] on button "Próximo →" at bounding box center [249, 213] width 86 height 27
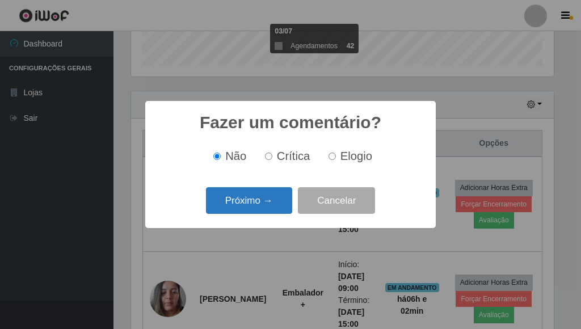
click at [267, 202] on button "Próximo →" at bounding box center [249, 200] width 86 height 27
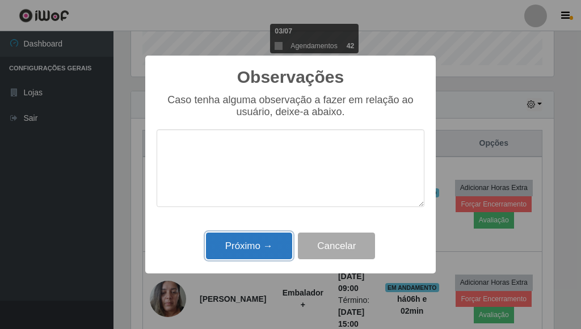
click at [276, 242] on button "Próximo →" at bounding box center [249, 246] width 86 height 27
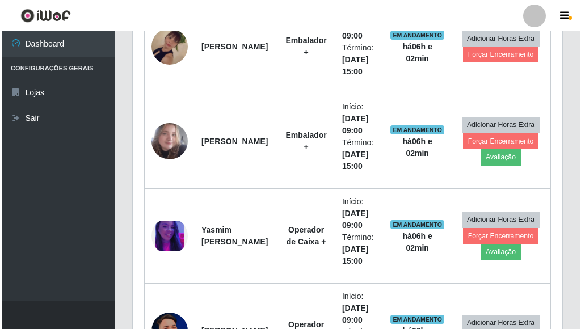
scroll to position [851, 0]
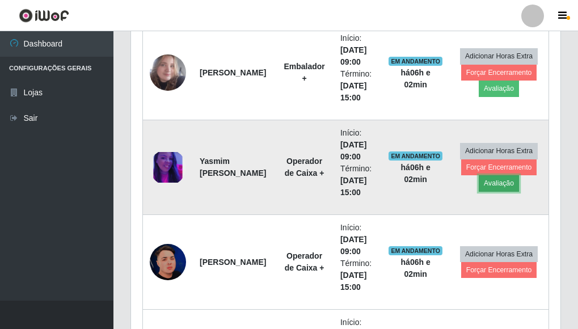
click at [487, 186] on button "Avaliação" at bounding box center [499, 183] width 40 height 16
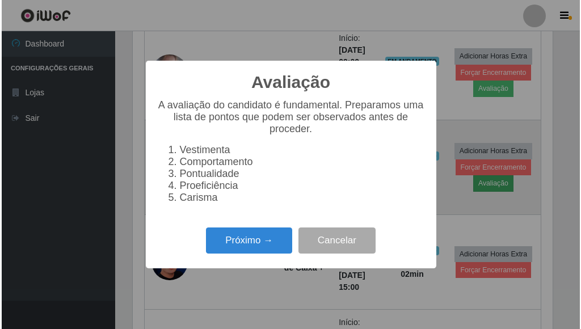
scroll to position [235, 423]
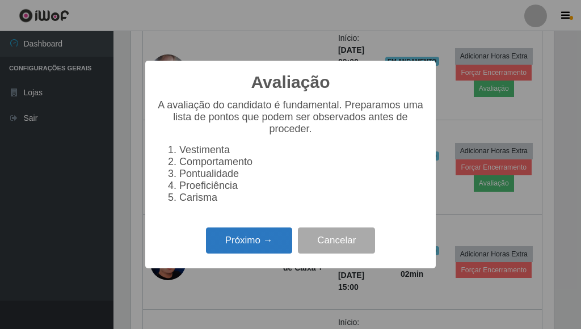
click at [280, 248] on button "Próximo →" at bounding box center [249, 241] width 86 height 27
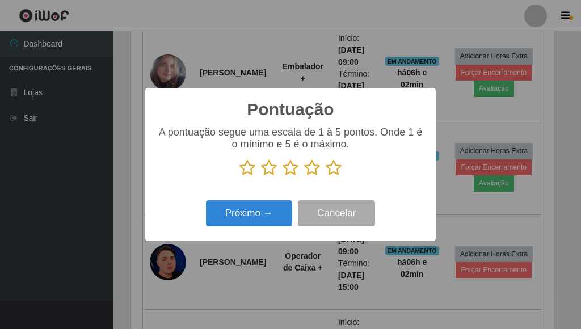
scroll to position [567141, 566954]
click at [333, 171] on icon at bounding box center [334, 167] width 16 height 17
click at [326, 176] on input "radio" at bounding box center [326, 176] width 0 height 0
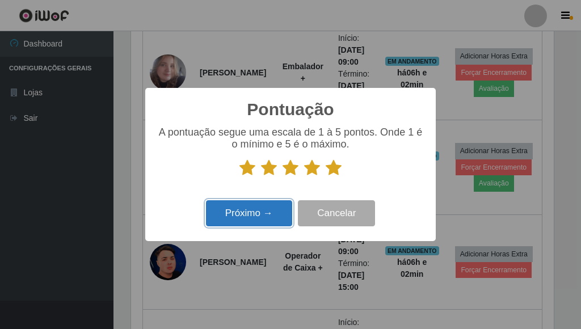
click at [266, 221] on button "Próximo →" at bounding box center [249, 213] width 86 height 27
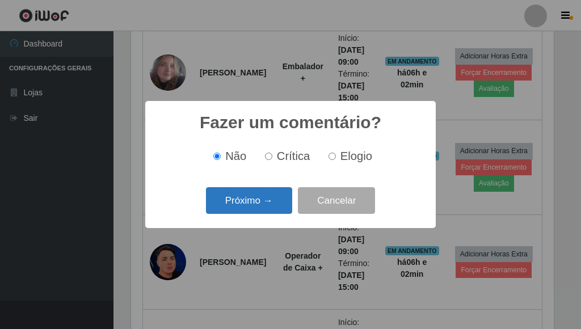
click at [261, 202] on button "Próximo →" at bounding box center [249, 200] width 86 height 27
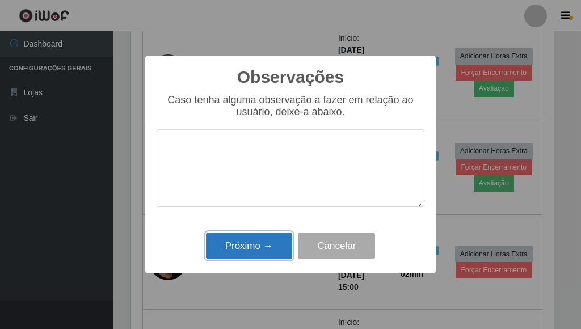
click at [254, 250] on button "Próximo →" at bounding box center [249, 246] width 86 height 27
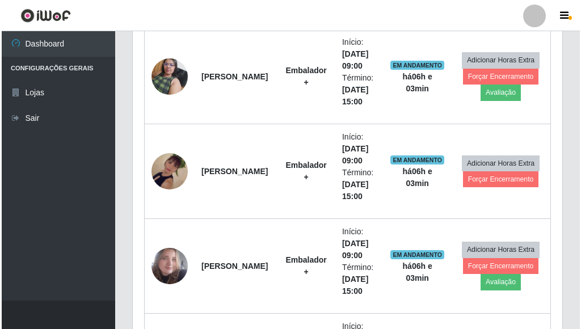
scroll to position [681, 0]
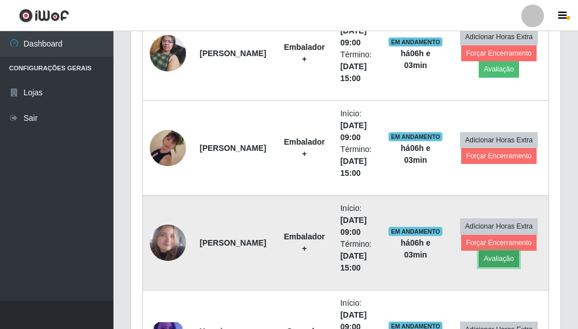
click at [492, 257] on button "Avaliação" at bounding box center [499, 259] width 40 height 16
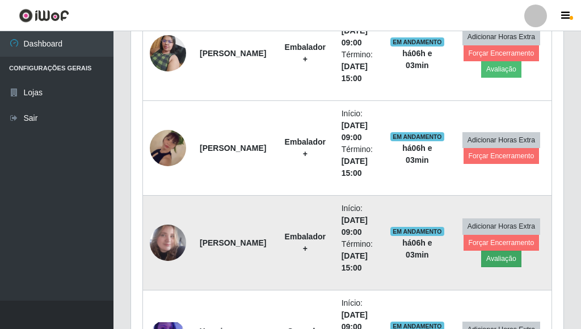
scroll to position [235, 423]
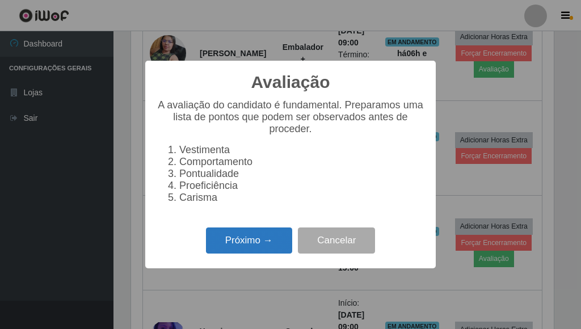
click at [278, 242] on button "Próximo →" at bounding box center [249, 241] width 86 height 27
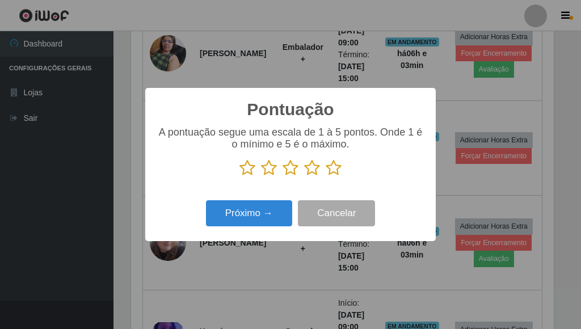
click at [332, 165] on icon at bounding box center [334, 167] width 16 height 17
click at [326, 176] on input "radio" at bounding box center [326, 176] width 0 height 0
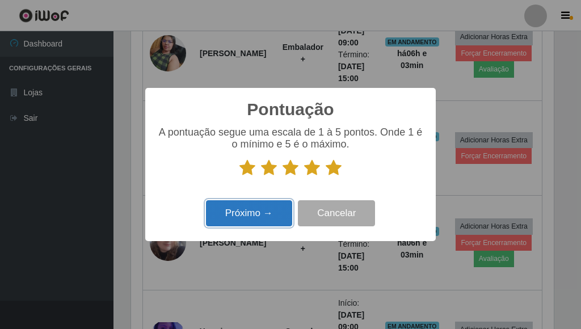
click at [263, 223] on button "Próximo →" at bounding box center [249, 213] width 86 height 27
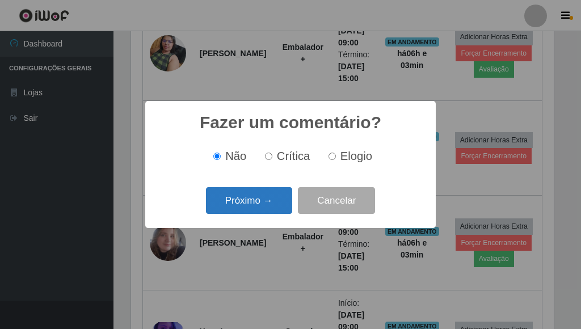
click at [263, 210] on button "Próximo →" at bounding box center [249, 200] width 86 height 27
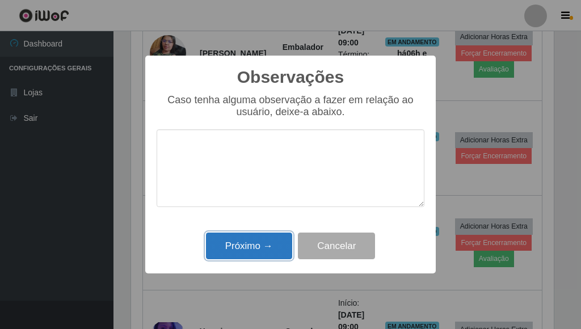
click at [254, 241] on button "Próximo →" at bounding box center [249, 246] width 86 height 27
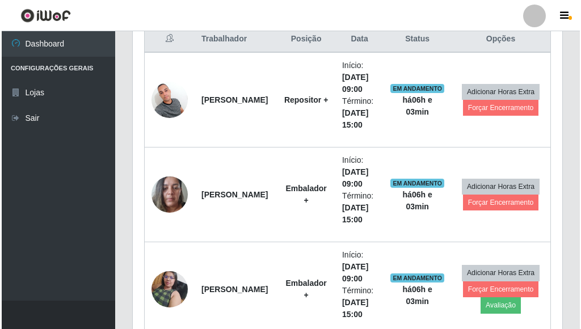
scroll to position [511, 0]
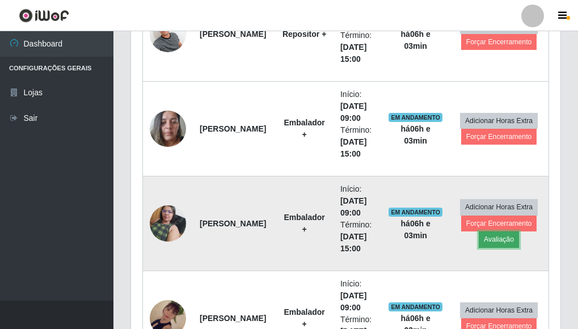
click at [482, 241] on button "Avaliação" at bounding box center [499, 239] width 40 height 16
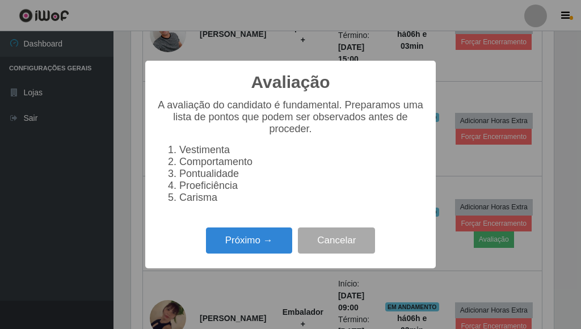
scroll to position [235, 423]
click at [279, 249] on button "Próximo →" at bounding box center [249, 241] width 86 height 27
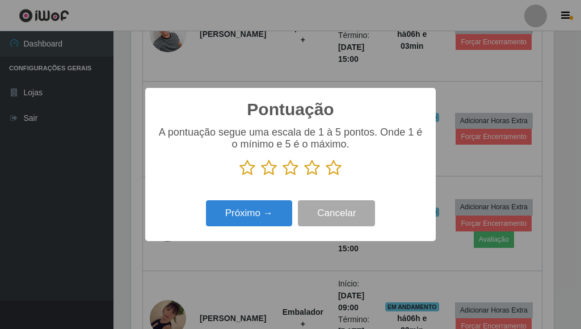
click at [335, 168] on icon at bounding box center [334, 167] width 16 height 17
click at [326, 176] on input "radio" at bounding box center [326, 176] width 0 height 0
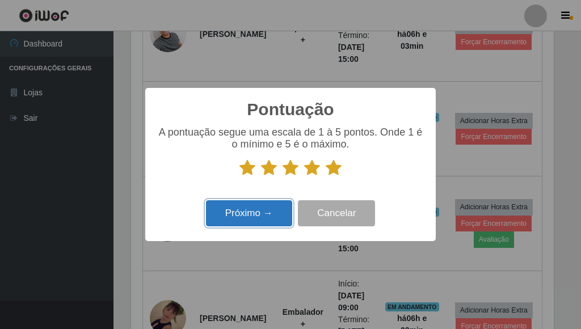
click at [277, 214] on button "Próximo →" at bounding box center [249, 213] width 86 height 27
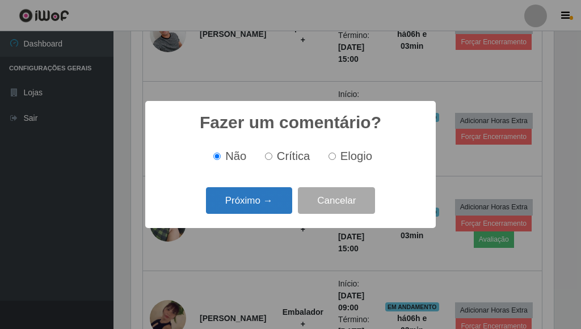
click at [275, 208] on button "Próximo →" at bounding box center [249, 200] width 86 height 27
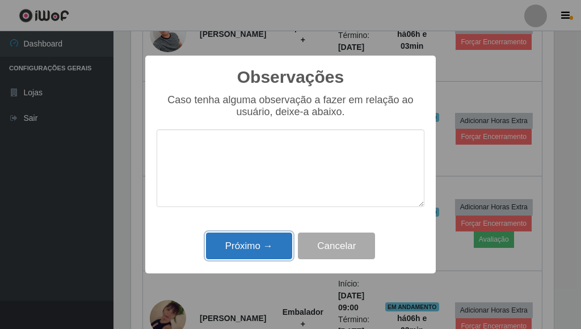
click at [263, 250] on button "Próximo →" at bounding box center [249, 246] width 86 height 27
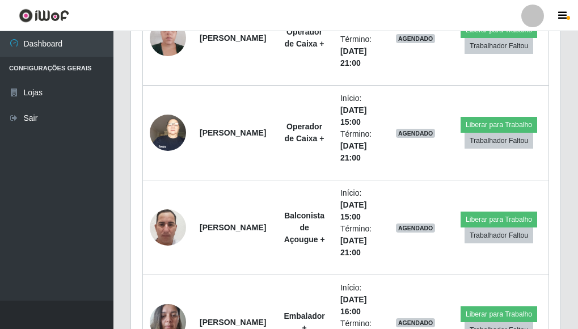
scroll to position [2043, 0]
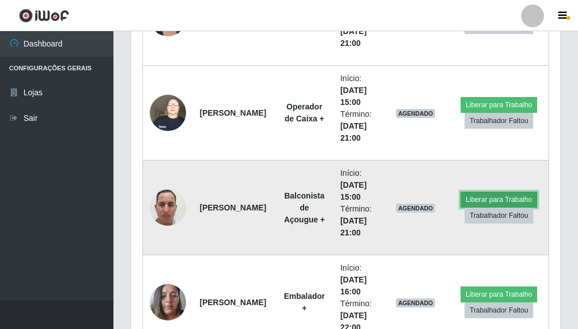
click at [470, 201] on button "Liberar para Trabalho" at bounding box center [499, 200] width 77 height 16
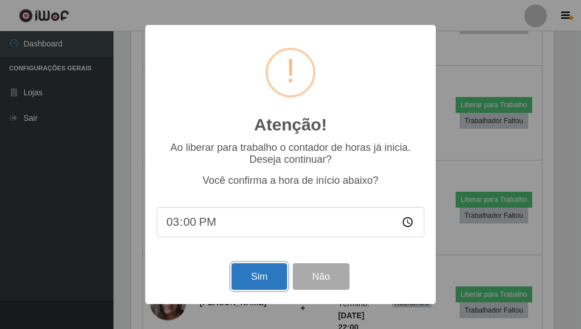
click at [256, 273] on button "Sim" at bounding box center [258, 276] width 55 height 27
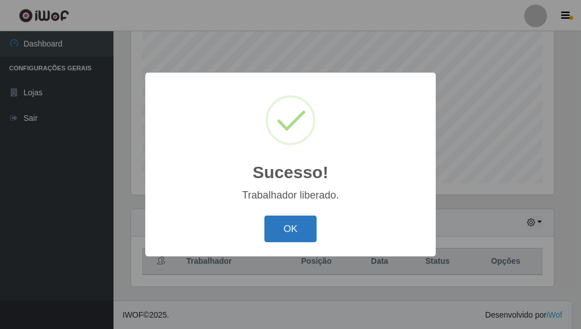
click at [278, 221] on button "OK" at bounding box center [290, 229] width 53 height 27
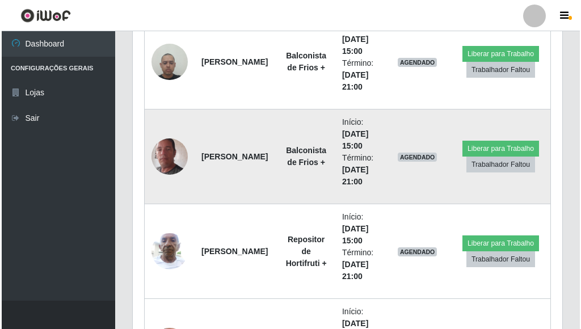
scroll to position [1754, 0]
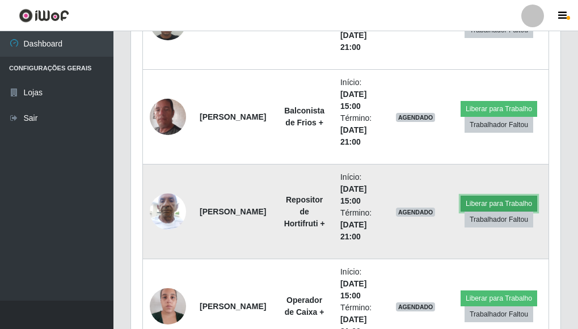
click at [490, 202] on button "Liberar para Trabalho" at bounding box center [499, 204] width 77 height 16
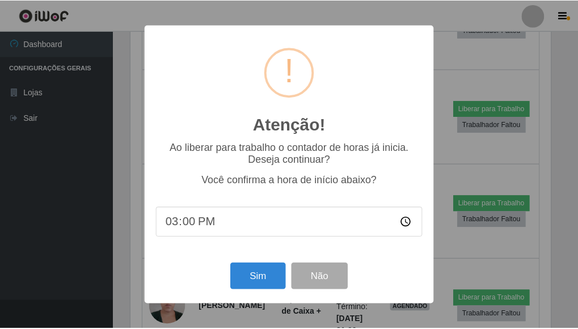
scroll to position [235, 423]
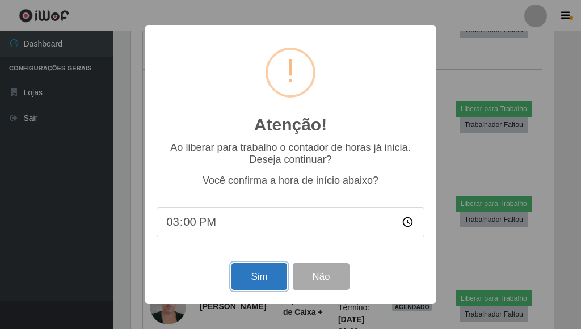
click at [279, 278] on button "Sim" at bounding box center [258, 276] width 55 height 27
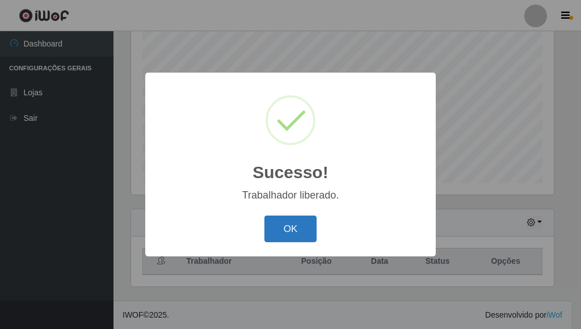
click at [293, 220] on button "OK" at bounding box center [290, 229] width 53 height 27
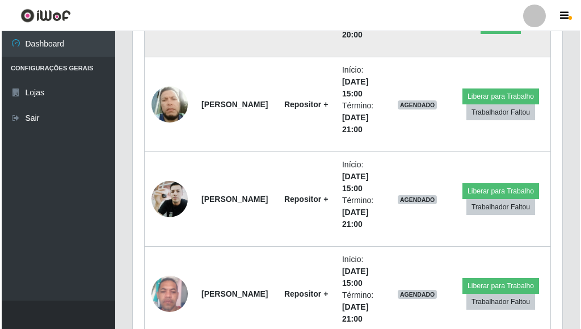
scroll to position [1414, 0]
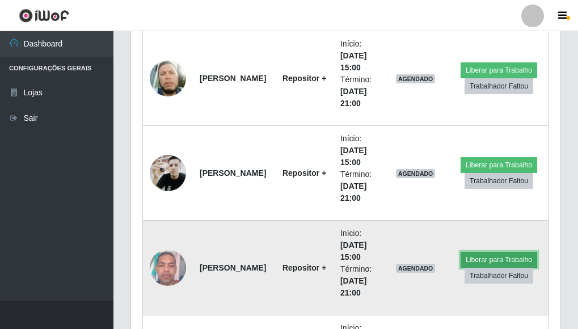
click at [474, 254] on button "Liberar para Trabalho" at bounding box center [499, 260] width 77 height 16
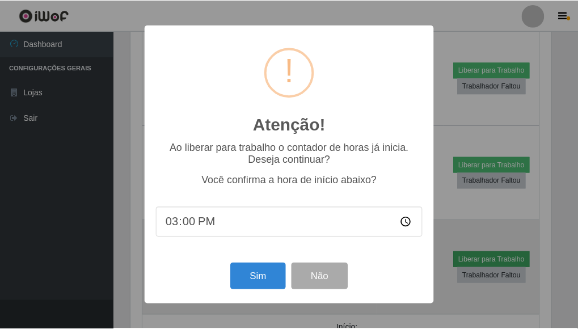
scroll to position [235, 423]
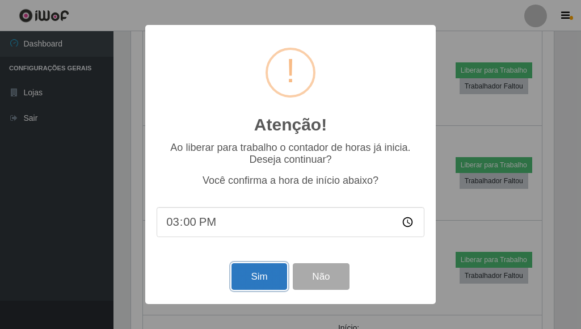
click at [248, 282] on button "Sim" at bounding box center [258, 276] width 55 height 27
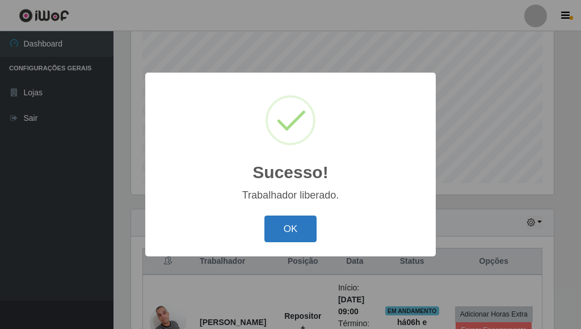
click at [276, 226] on button "OK" at bounding box center [290, 229] width 53 height 27
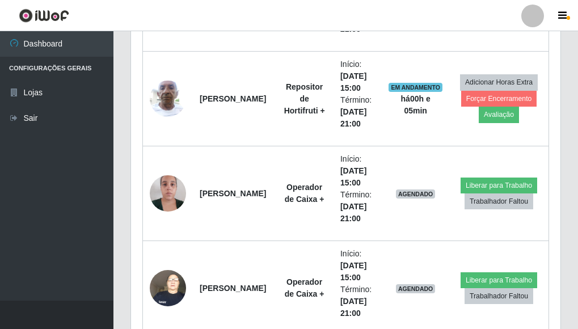
scroll to position [1868, 0]
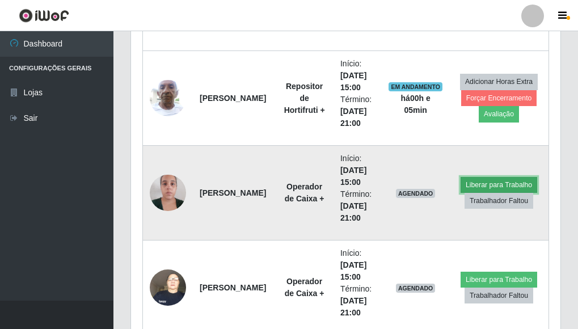
click at [482, 183] on button "Liberar para Trabalho" at bounding box center [499, 185] width 77 height 16
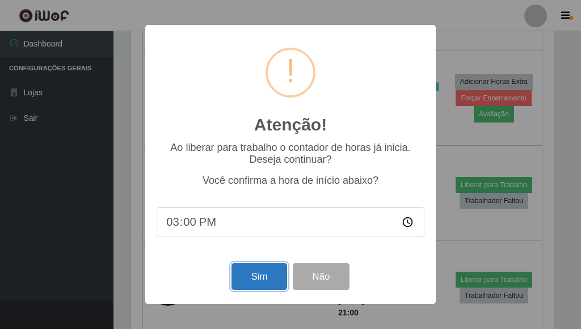
click at [239, 275] on button "Sim" at bounding box center [258, 276] width 55 height 27
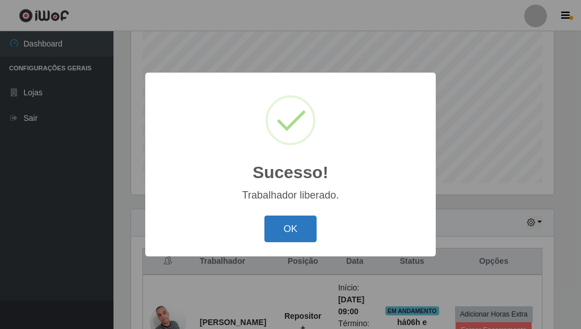
click at [272, 235] on button "OK" at bounding box center [290, 229] width 53 height 27
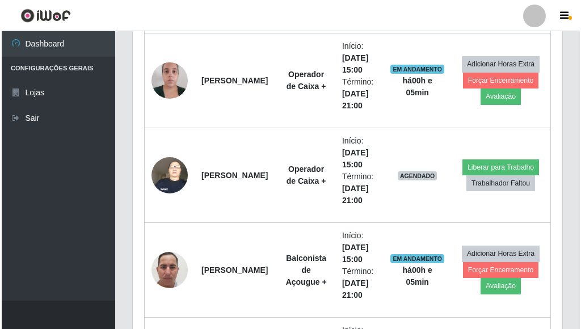
scroll to position [1981, 0]
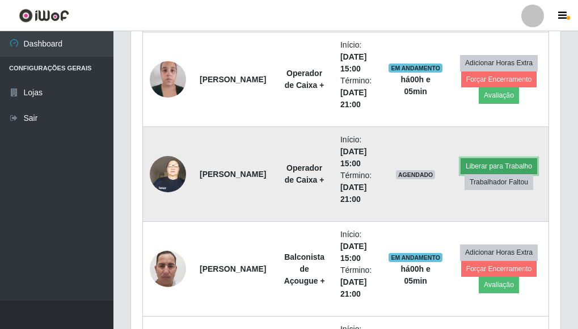
click at [472, 165] on button "Liberar para Trabalho" at bounding box center [499, 166] width 77 height 16
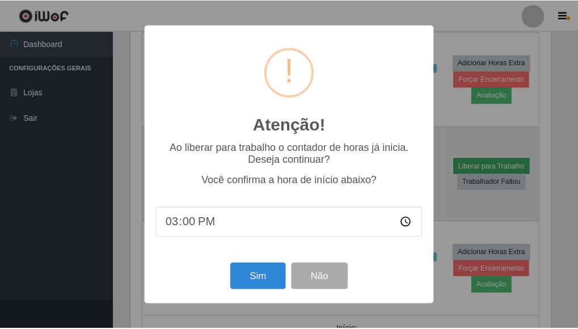
scroll to position [235, 423]
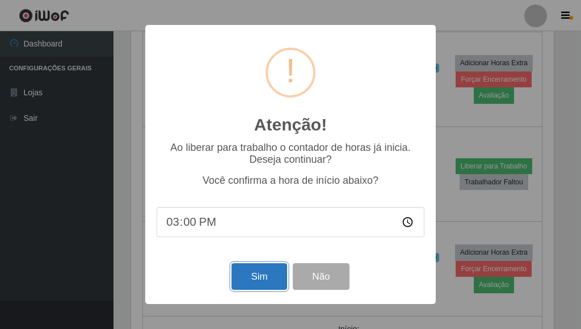
click at [259, 275] on button "Sim" at bounding box center [258, 276] width 55 height 27
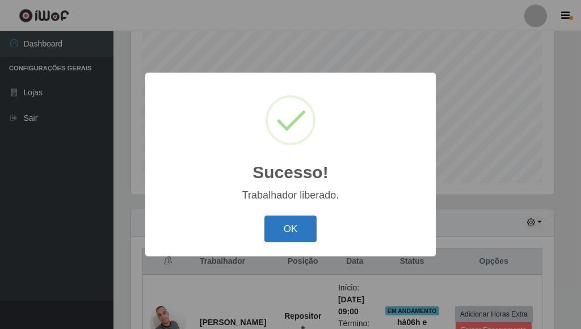
click at [284, 238] on button "OK" at bounding box center [290, 229] width 53 height 27
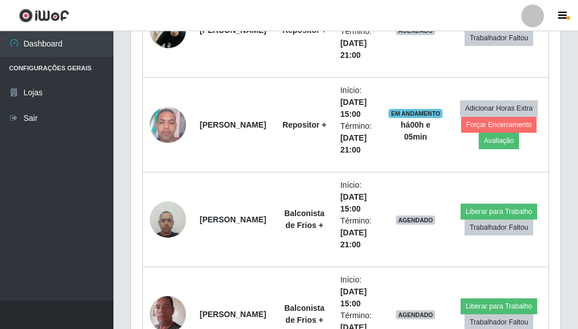
scroll to position [1584, 0]
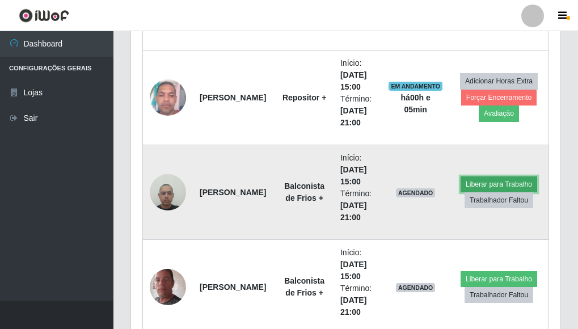
click at [466, 186] on button "Liberar para Trabalho" at bounding box center [499, 184] width 77 height 16
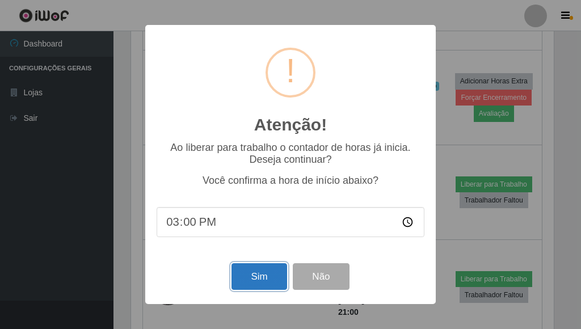
click at [242, 275] on button "Sim" at bounding box center [258, 276] width 55 height 27
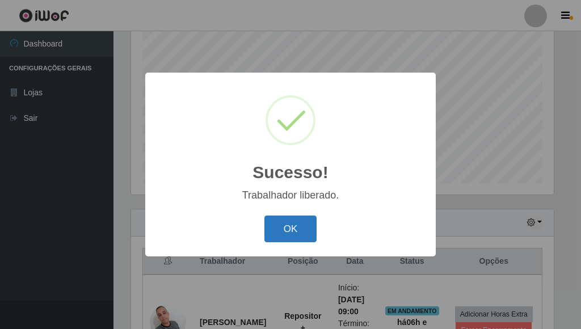
click at [285, 228] on button "OK" at bounding box center [290, 229] width 53 height 27
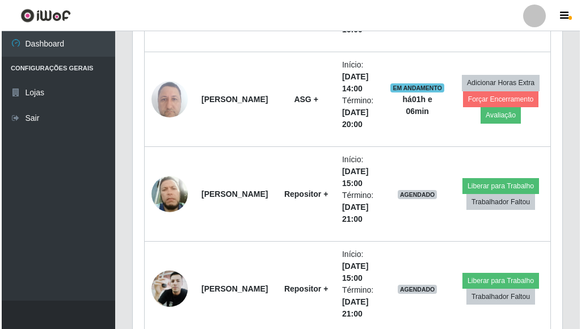
scroll to position [1300, 0]
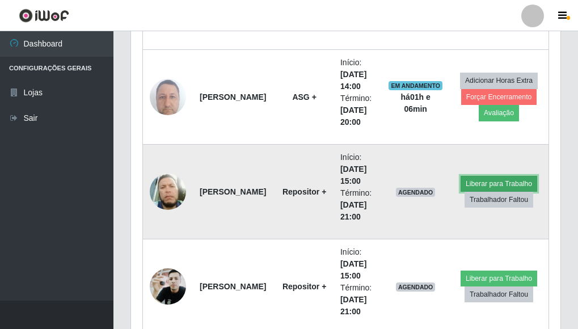
click at [482, 181] on button "Liberar para Trabalho" at bounding box center [499, 184] width 77 height 16
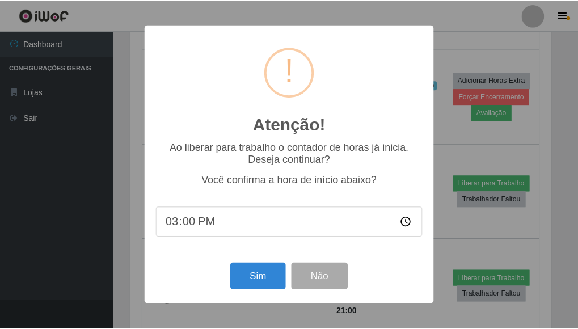
scroll to position [235, 423]
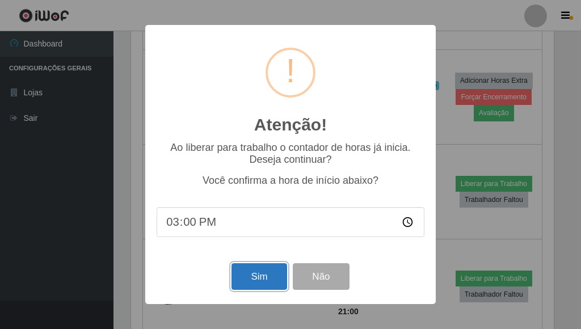
click at [271, 277] on button "Sim" at bounding box center [258, 276] width 55 height 27
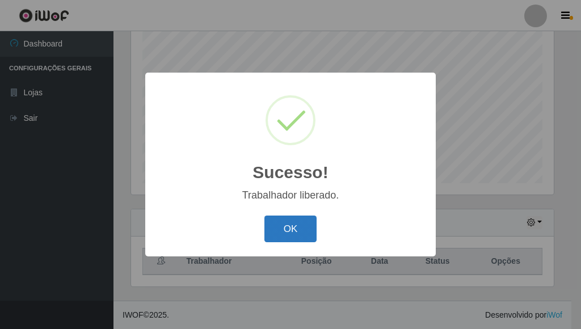
click at [290, 218] on button "OK" at bounding box center [290, 229] width 53 height 27
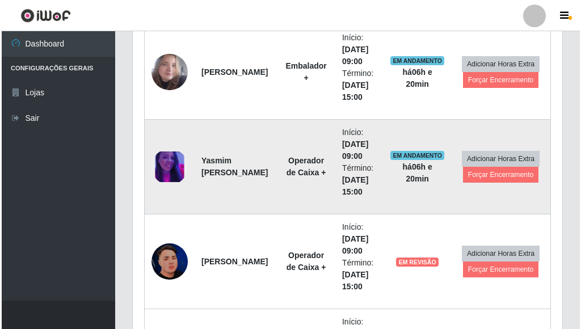
scroll to position [908, 0]
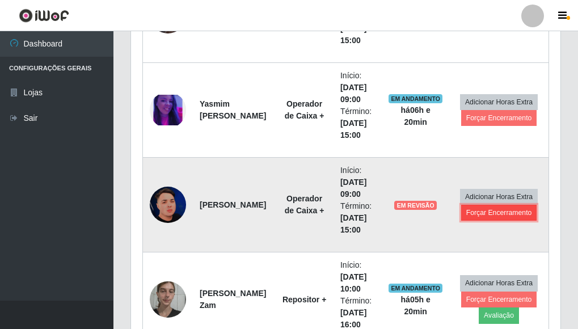
click at [489, 217] on button "Forçar Encerramento" at bounding box center [499, 213] width 76 height 16
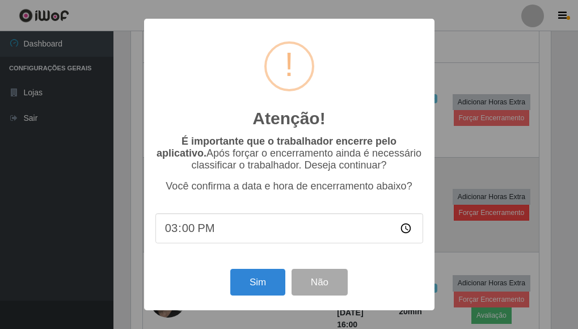
scroll to position [235, 423]
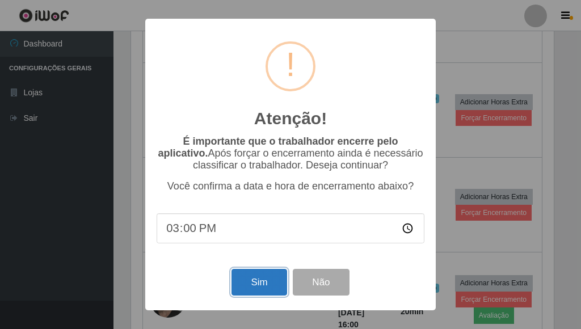
click at [256, 284] on button "Sim" at bounding box center [258, 282] width 55 height 27
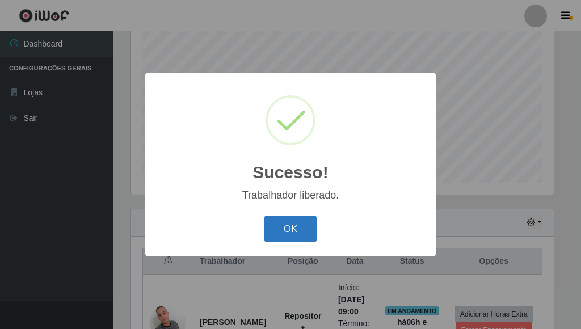
click at [283, 225] on button "OK" at bounding box center [290, 229] width 53 height 27
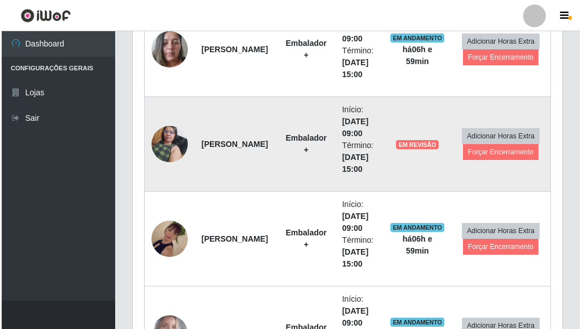
scroll to position [563, 0]
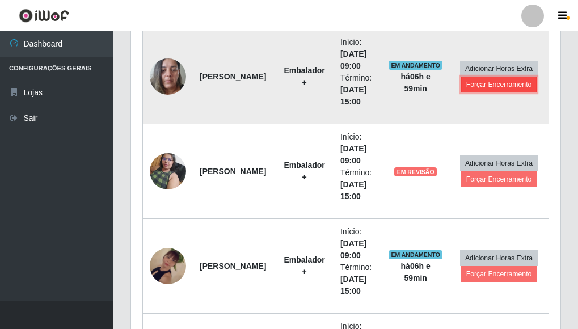
click at [519, 81] on button "Forçar Encerramento" at bounding box center [499, 85] width 76 height 16
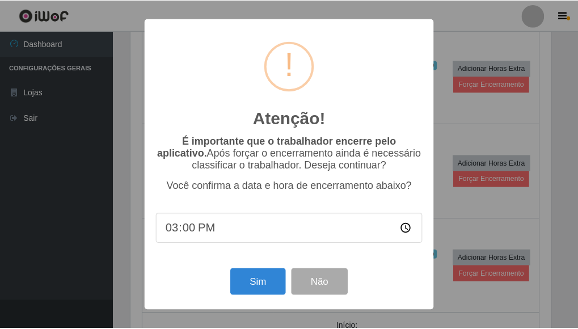
scroll to position [235, 423]
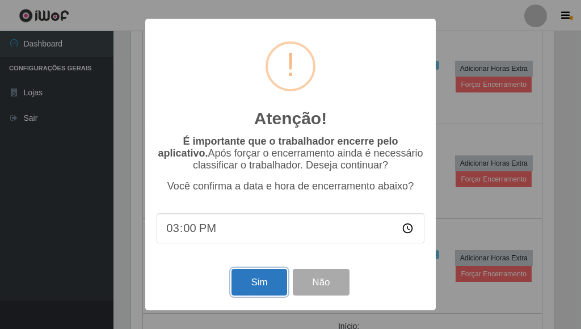
click at [250, 280] on button "Sim" at bounding box center [258, 282] width 55 height 27
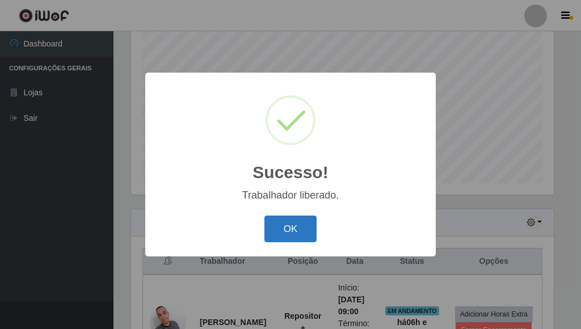
click at [269, 226] on button "OK" at bounding box center [290, 229] width 53 height 27
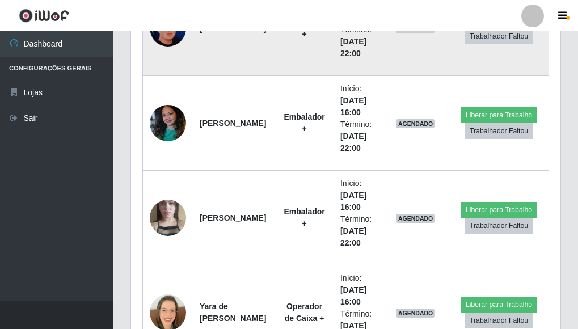
scroll to position [2265, 0]
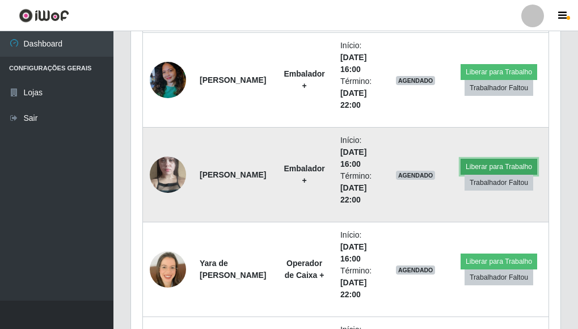
click at [503, 161] on button "Liberar para Trabalho" at bounding box center [499, 167] width 77 height 16
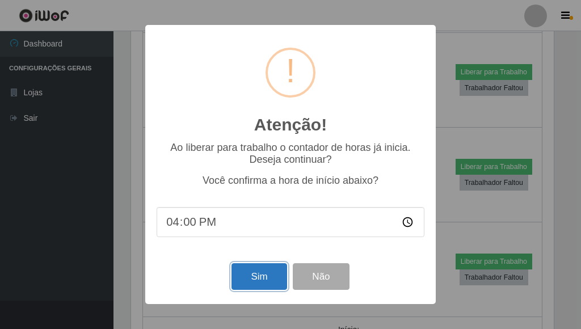
click at [258, 272] on button "Sim" at bounding box center [258, 276] width 55 height 27
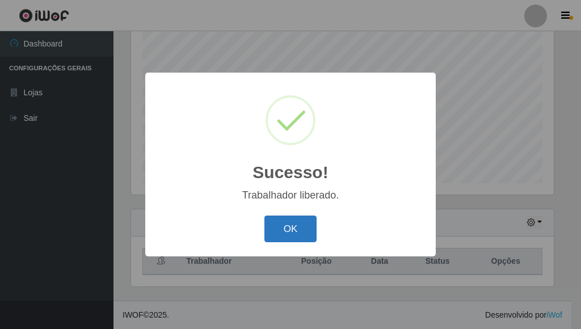
click at [280, 228] on button "OK" at bounding box center [290, 229] width 53 height 27
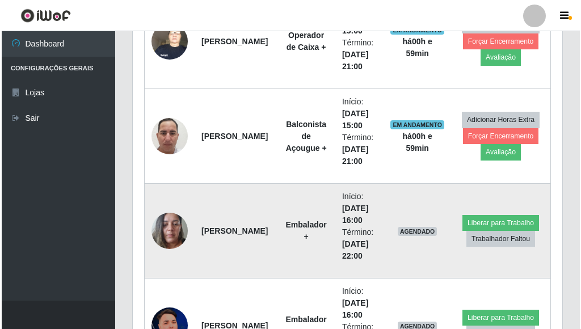
scroll to position [1981, 0]
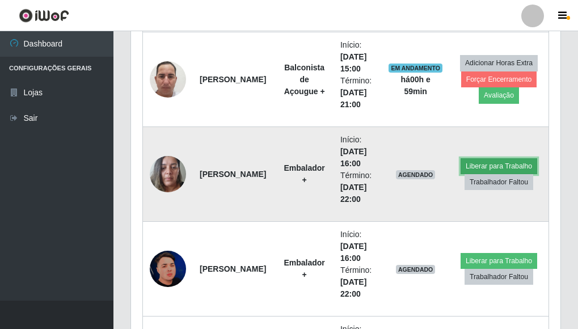
click at [500, 166] on button "Liberar para Trabalho" at bounding box center [499, 166] width 77 height 16
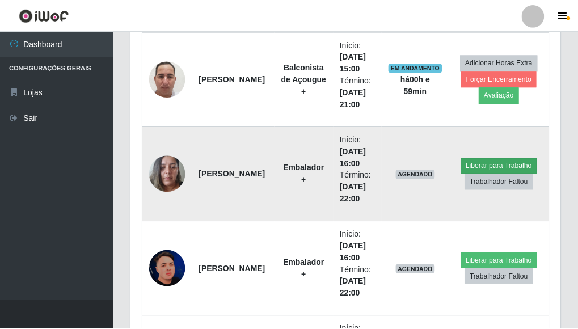
scroll to position [235, 423]
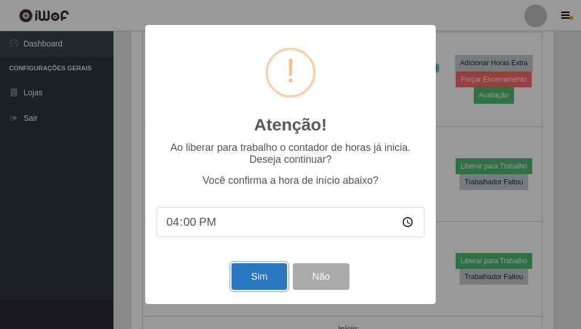
click at [259, 281] on button "Sim" at bounding box center [258, 276] width 55 height 27
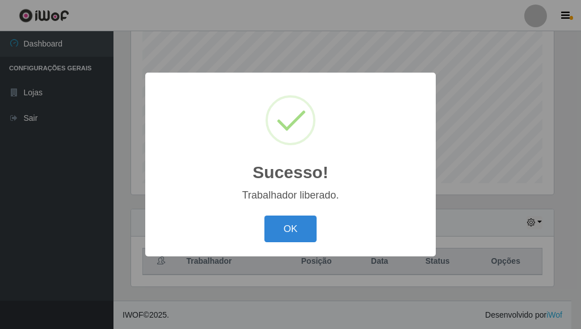
click at [275, 233] on button "OK" at bounding box center [290, 229] width 53 height 27
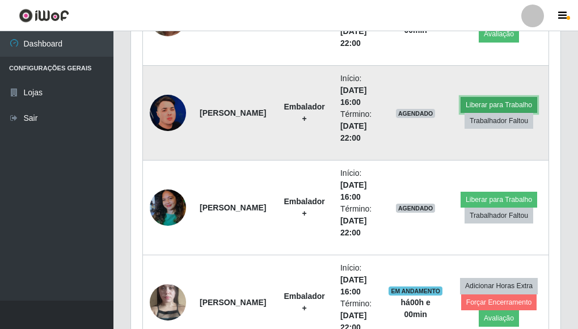
click at [503, 103] on button "Liberar para Trabalho" at bounding box center [499, 105] width 77 height 16
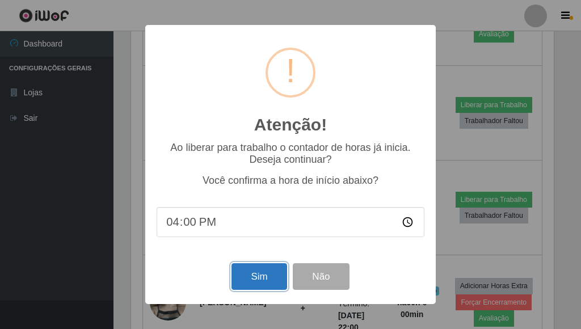
drag, startPoint x: 263, startPoint y: 275, endPoint x: 263, endPoint y: 270, distance: 5.7
click at [263, 274] on button "Sim" at bounding box center [258, 276] width 55 height 27
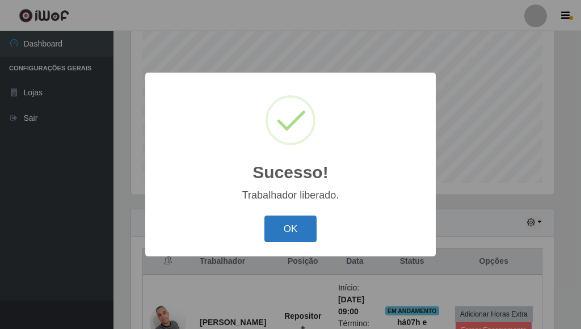
click at [297, 224] on button "OK" at bounding box center [290, 229] width 53 height 27
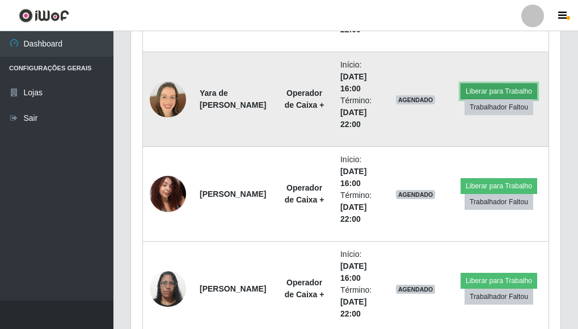
click at [503, 89] on button "Liberar para Trabalho" at bounding box center [499, 91] width 77 height 16
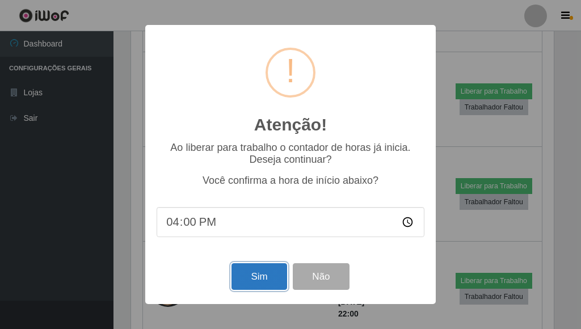
click at [271, 283] on button "Sim" at bounding box center [258, 276] width 55 height 27
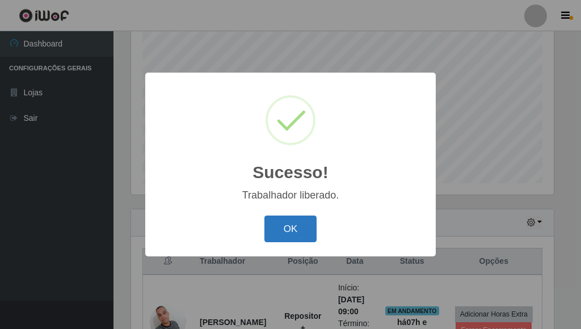
click at [285, 224] on button "OK" at bounding box center [290, 229] width 53 height 27
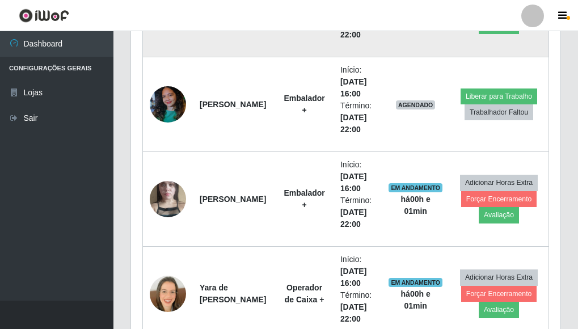
scroll to position [2265, 0]
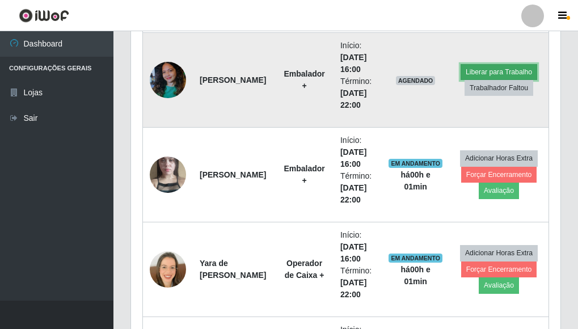
click at [504, 70] on button "Liberar para Trabalho" at bounding box center [499, 72] width 77 height 16
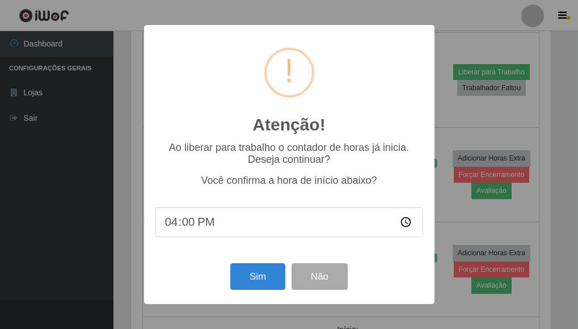
scroll to position [235, 423]
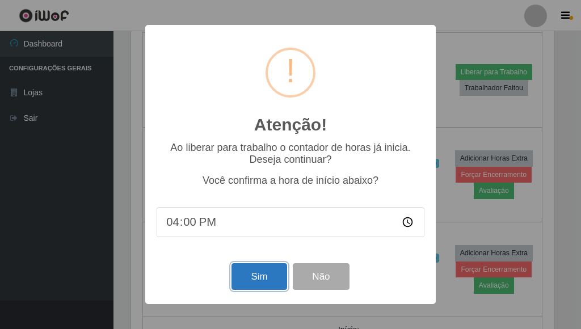
click at [258, 273] on button "Sim" at bounding box center [258, 276] width 55 height 27
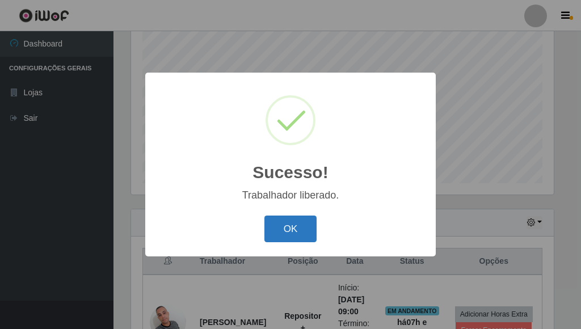
click at [304, 229] on button "OK" at bounding box center [290, 229] width 53 height 27
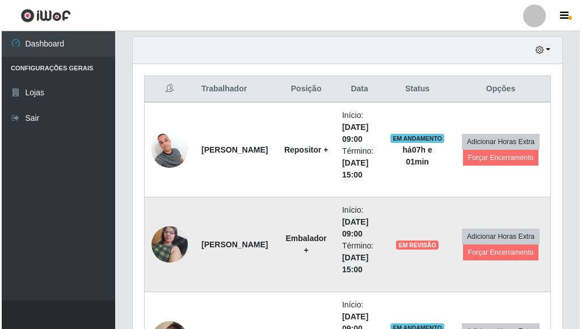
scroll to position [393, 0]
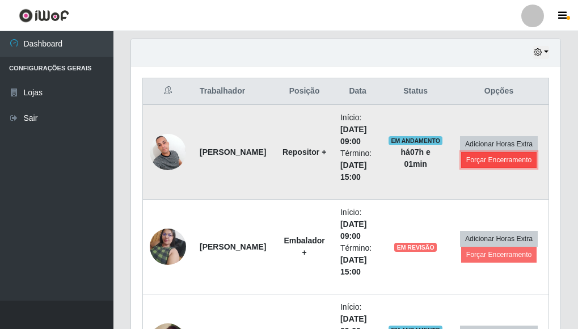
click at [516, 163] on button "Forçar Encerramento" at bounding box center [499, 160] width 76 height 16
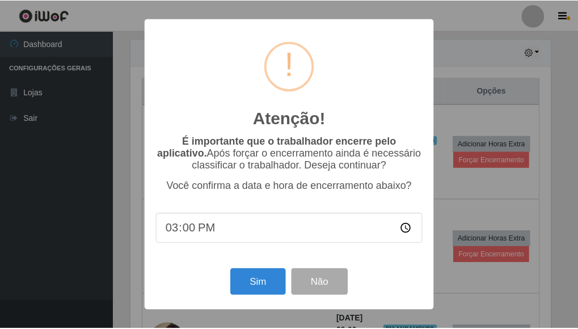
scroll to position [235, 423]
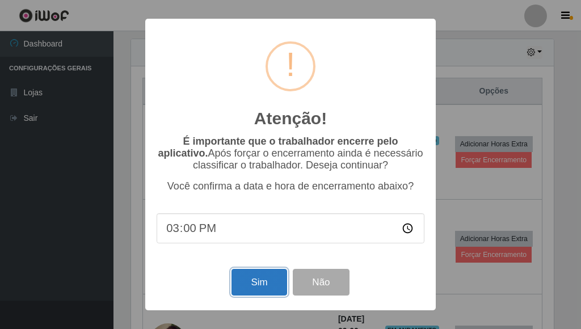
click at [283, 288] on button "Sim" at bounding box center [258, 282] width 55 height 27
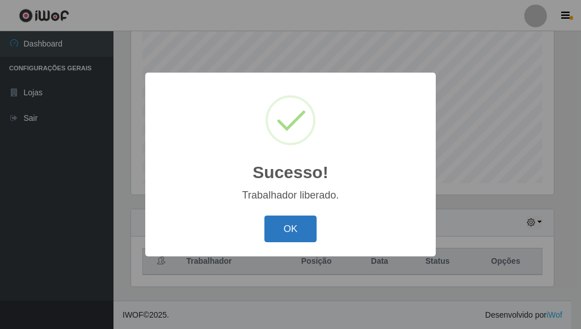
click at [296, 232] on button "OK" at bounding box center [290, 229] width 53 height 27
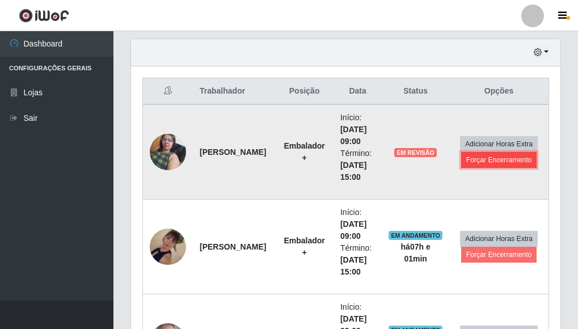
click at [491, 161] on button "Forçar Encerramento" at bounding box center [499, 160] width 76 height 16
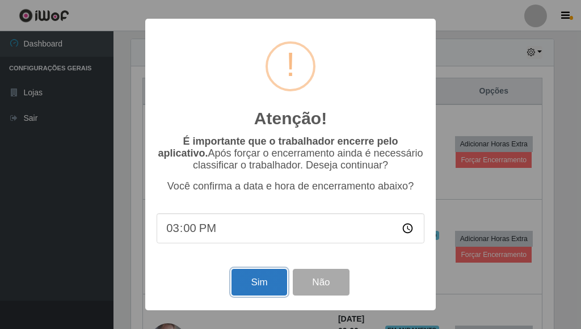
click at [263, 283] on button "Sim" at bounding box center [258, 282] width 55 height 27
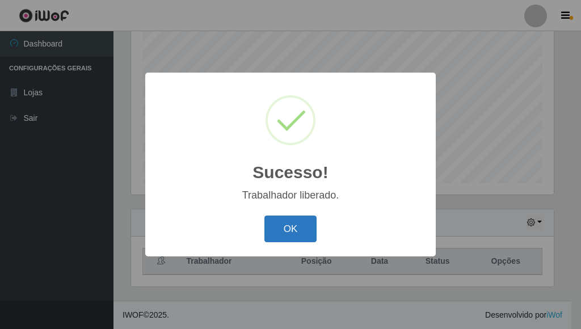
click at [308, 230] on button "OK" at bounding box center [290, 229] width 53 height 27
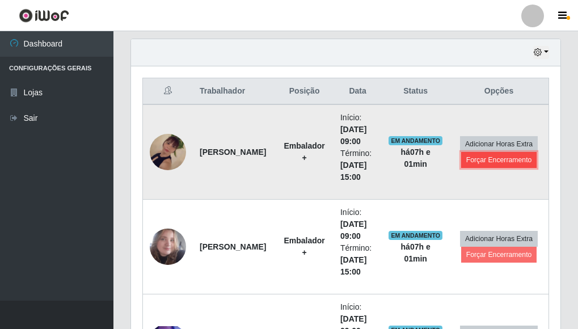
click at [496, 161] on button "Forçar Encerramento" at bounding box center [499, 160] width 76 height 16
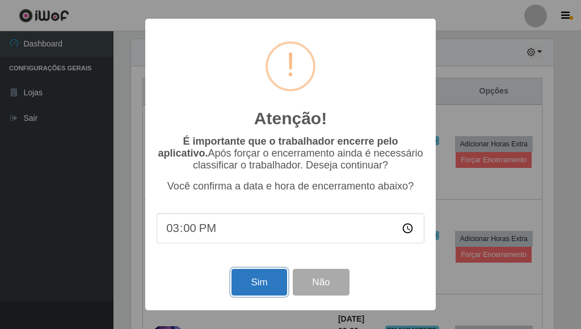
click at [248, 280] on button "Sim" at bounding box center [258, 282] width 55 height 27
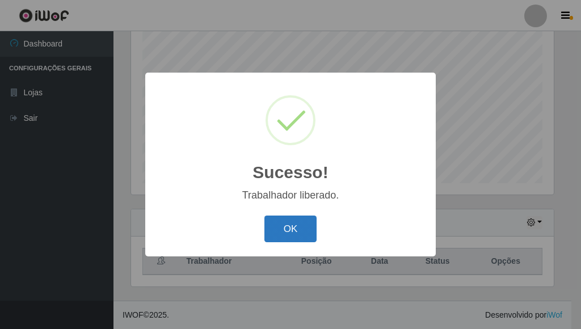
click at [290, 224] on button "OK" at bounding box center [290, 229] width 53 height 27
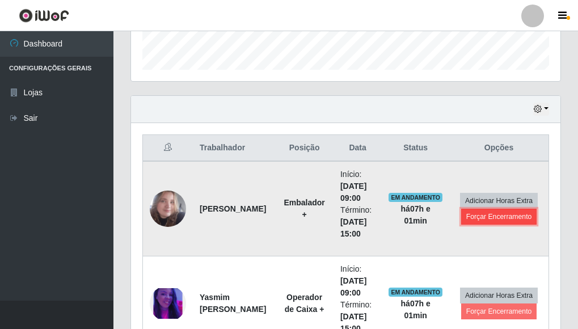
click at [498, 221] on button "Forçar Encerramento" at bounding box center [499, 217] width 76 height 16
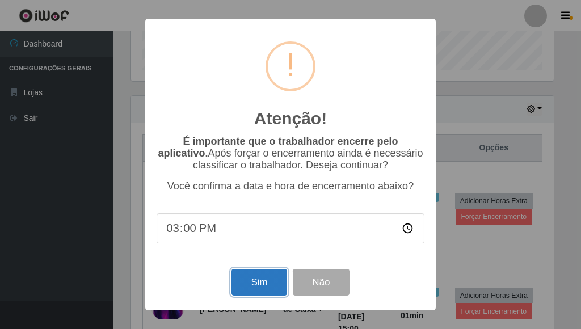
click at [264, 288] on button "Sim" at bounding box center [258, 282] width 55 height 27
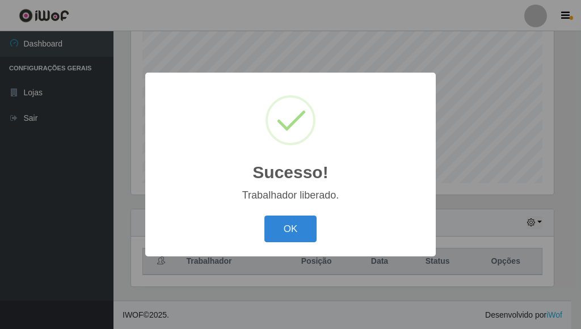
click at [290, 236] on button "OK" at bounding box center [290, 229] width 53 height 27
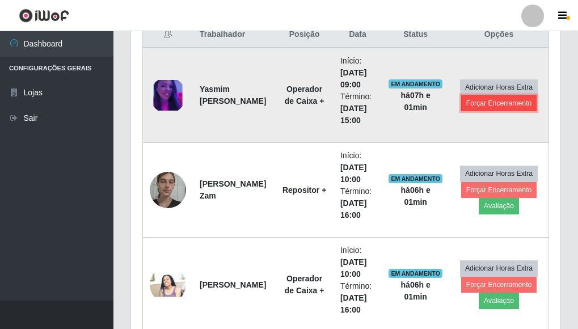
click at [502, 105] on button "Forçar Encerramento" at bounding box center [499, 103] width 76 height 16
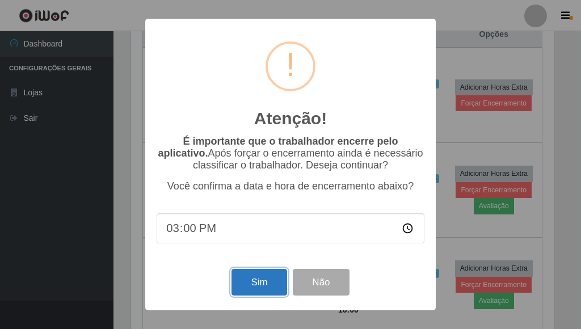
click at [254, 278] on button "Sim" at bounding box center [258, 282] width 55 height 27
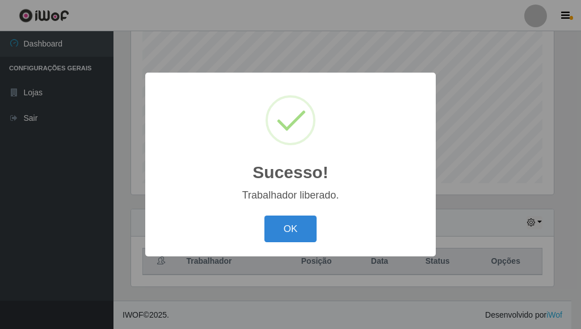
click at [490, 104] on div "Sucesso! × Trabalhador liberado. OK Cancel" at bounding box center [290, 164] width 581 height 329
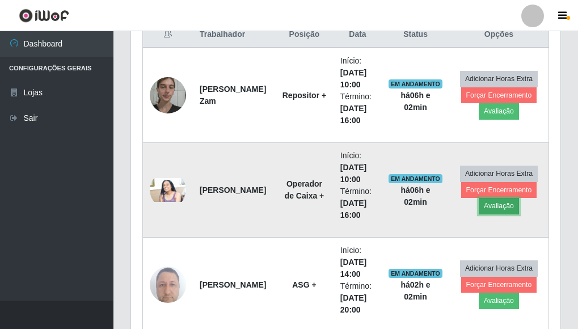
click at [499, 206] on button "Avaliação" at bounding box center [499, 206] width 40 height 16
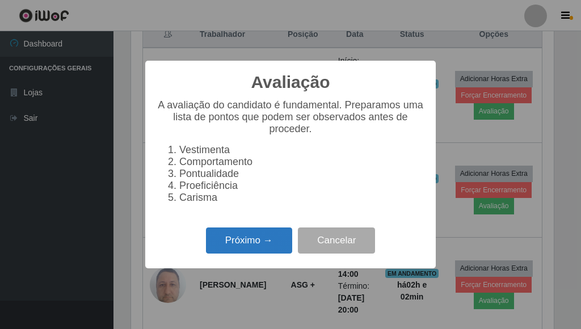
click at [245, 250] on button "Próximo →" at bounding box center [249, 241] width 86 height 27
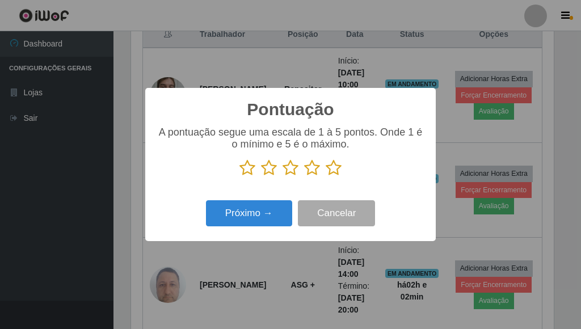
click at [327, 174] on icon at bounding box center [334, 167] width 16 height 17
click at [326, 176] on input "radio" at bounding box center [326, 176] width 0 height 0
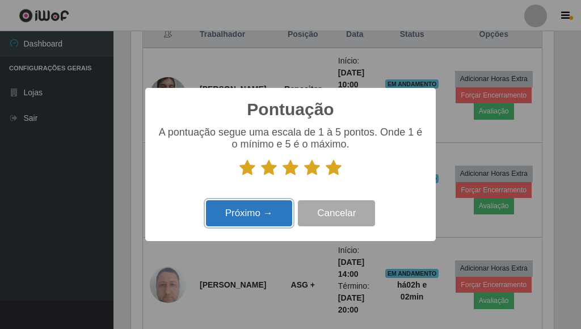
click at [265, 206] on button "Próximo →" at bounding box center [249, 213] width 86 height 27
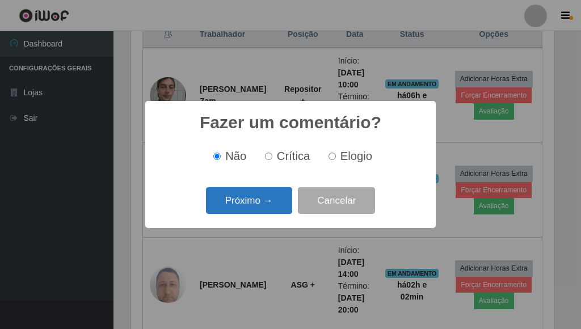
click at [266, 205] on button "Próximo →" at bounding box center [249, 200] width 86 height 27
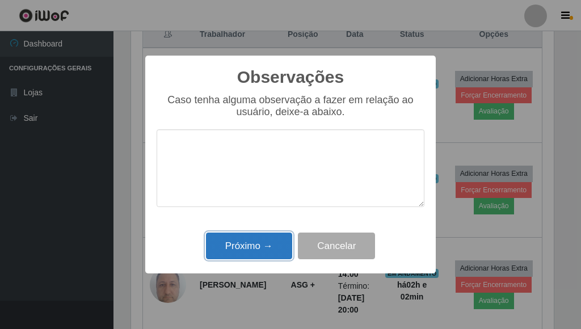
click at [269, 248] on button "Próximo →" at bounding box center [249, 246] width 86 height 27
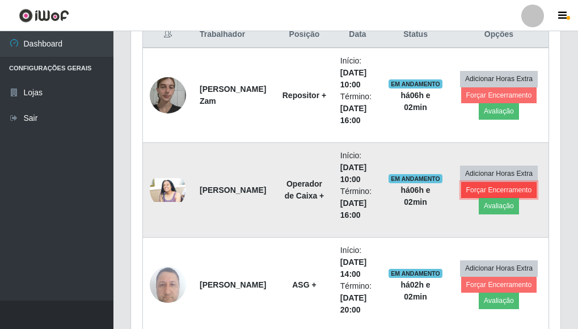
click at [483, 187] on button "Forçar Encerramento" at bounding box center [499, 190] width 76 height 16
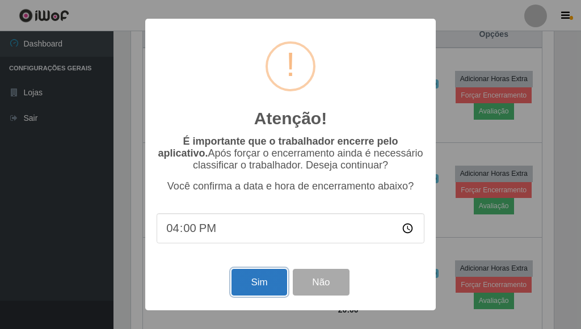
click at [260, 283] on button "Sim" at bounding box center [258, 282] width 55 height 27
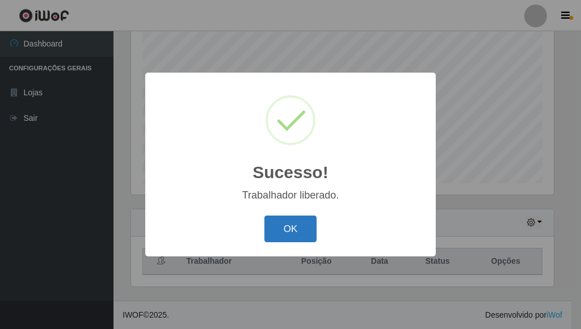
click at [302, 225] on button "OK" at bounding box center [290, 229] width 53 height 27
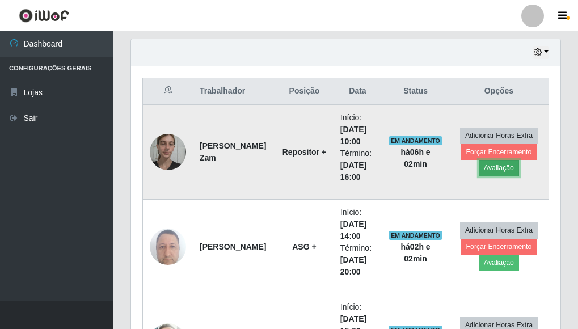
click at [499, 168] on button "Avaliação" at bounding box center [499, 168] width 40 height 16
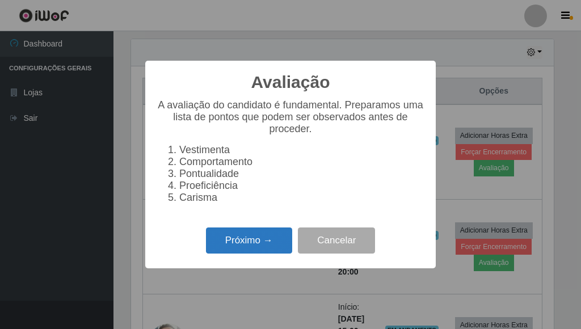
click at [250, 250] on button "Próximo →" at bounding box center [249, 241] width 86 height 27
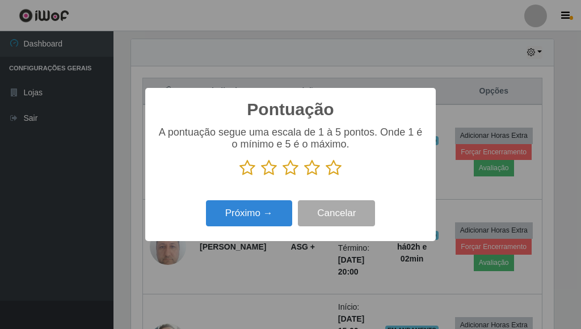
click at [331, 165] on icon at bounding box center [334, 167] width 16 height 17
click at [326, 176] on input "radio" at bounding box center [326, 176] width 0 height 0
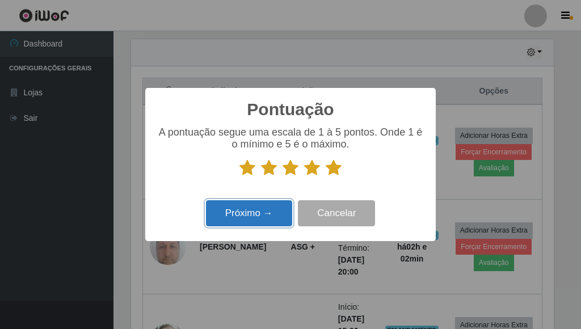
click at [252, 212] on button "Próximo →" at bounding box center [249, 213] width 86 height 27
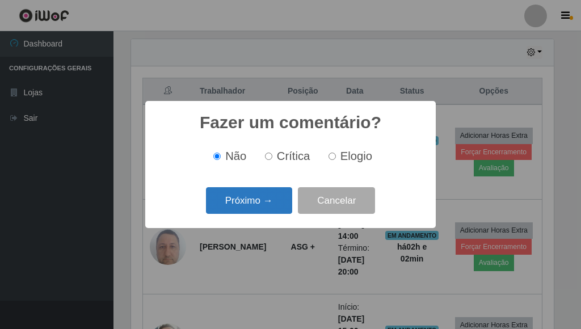
click at [252, 205] on button "Próximo →" at bounding box center [249, 200] width 86 height 27
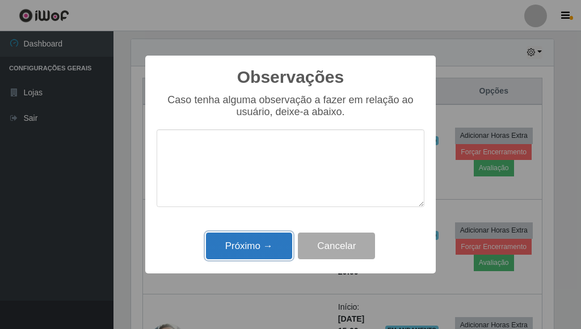
click at [254, 239] on button "Próximo →" at bounding box center [249, 246] width 86 height 27
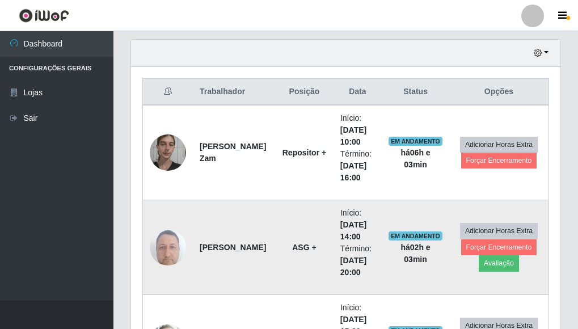
scroll to position [393, 0]
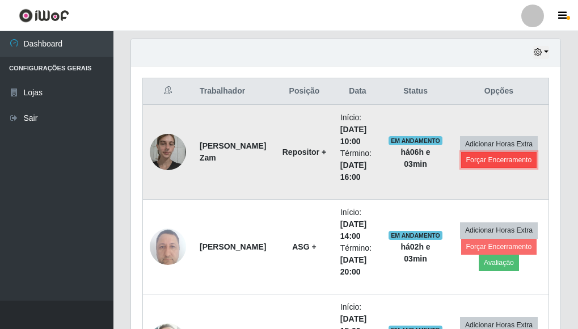
click at [502, 162] on button "Forçar Encerramento" at bounding box center [499, 160] width 76 height 16
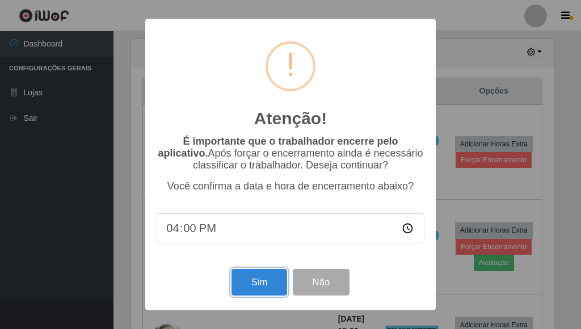
drag, startPoint x: 257, startPoint y: 281, endPoint x: 255, endPoint y: 272, distance: 9.9
click at [257, 279] on button "Sim" at bounding box center [258, 282] width 55 height 27
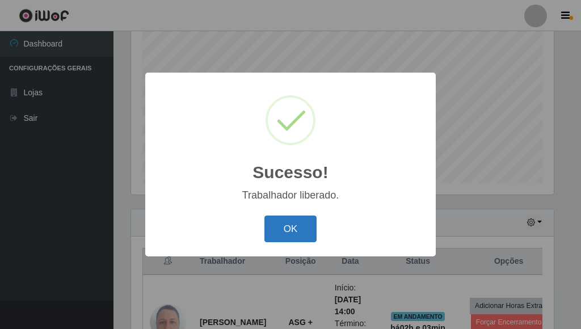
click at [312, 220] on button "OK" at bounding box center [290, 229] width 53 height 27
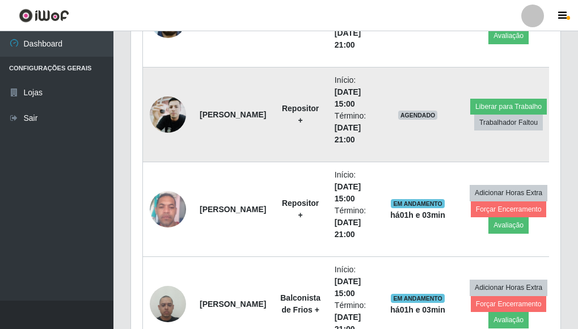
click at [173, 117] on img at bounding box center [168, 115] width 36 height 48
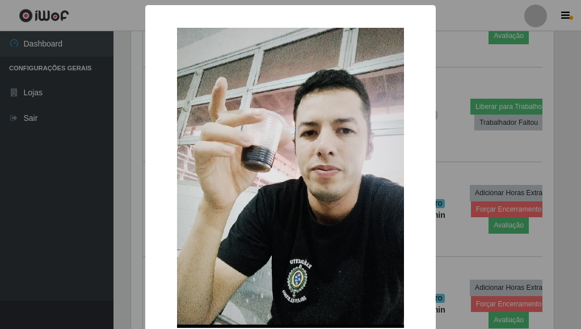
click at [449, 49] on div "× OK Cancel" at bounding box center [290, 164] width 581 height 329
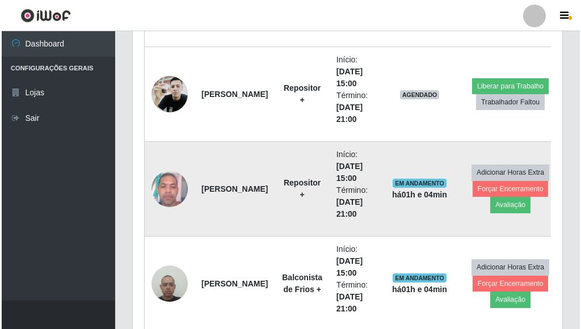
scroll to position [563, 0]
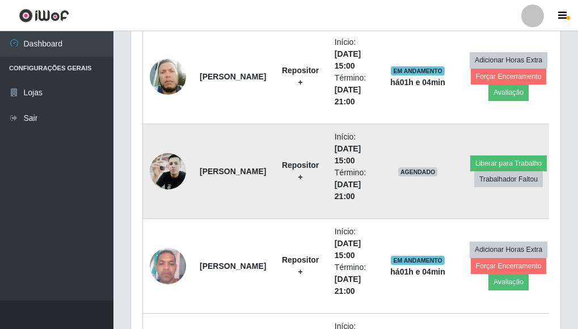
click at [164, 172] on img at bounding box center [168, 172] width 36 height 48
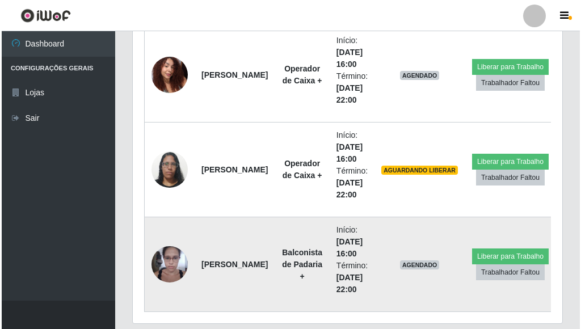
scroll to position [1868, 0]
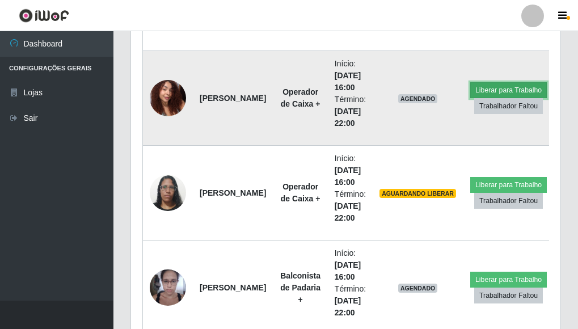
click at [502, 89] on button "Liberar para Trabalho" at bounding box center [508, 90] width 77 height 16
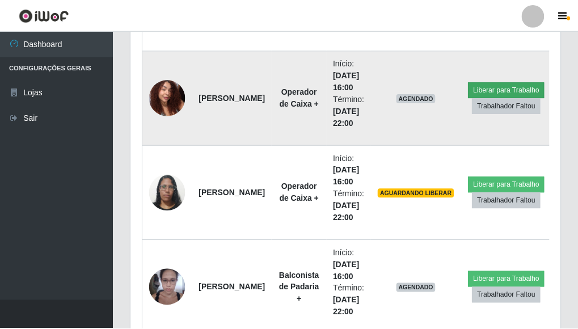
scroll to position [235, 423]
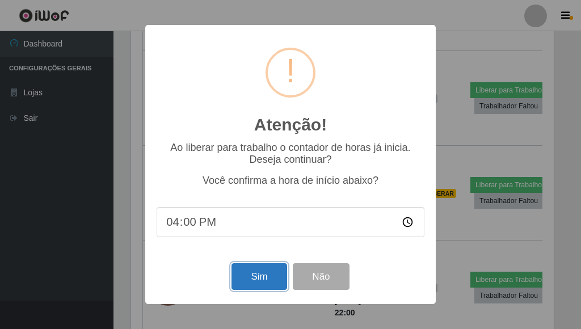
click at [269, 280] on button "Sim" at bounding box center [258, 276] width 55 height 27
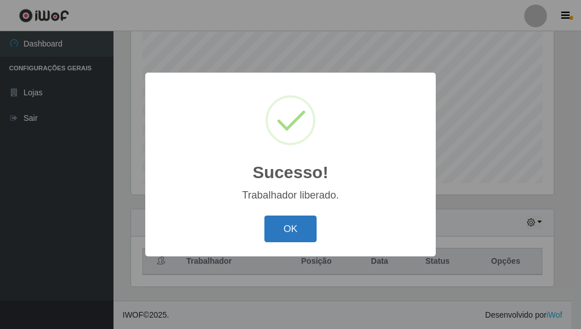
click at [301, 221] on button "OK" at bounding box center [290, 229] width 53 height 27
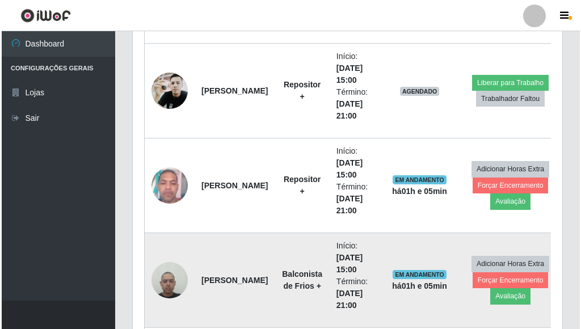
scroll to position [620, 0]
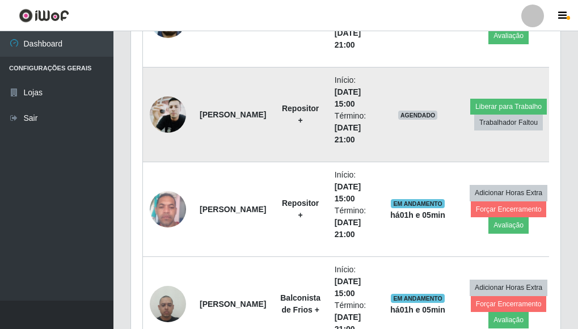
click at [169, 114] on img at bounding box center [168, 115] width 36 height 48
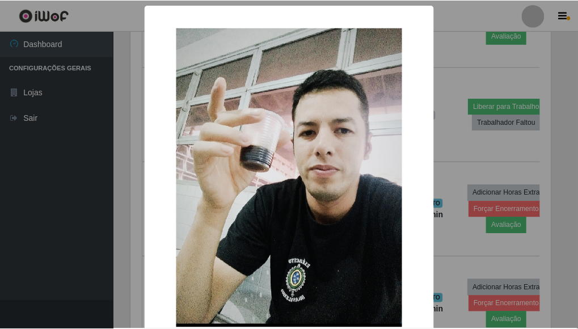
scroll to position [235, 423]
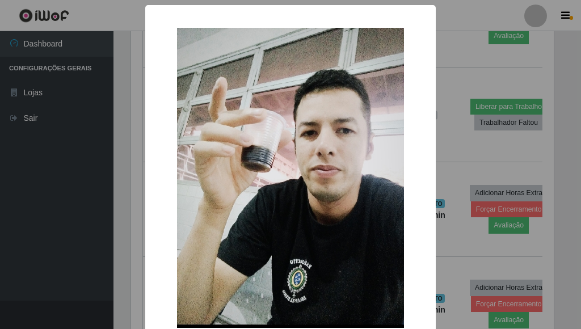
click at [446, 49] on div "× OK Cancel" at bounding box center [290, 164] width 581 height 329
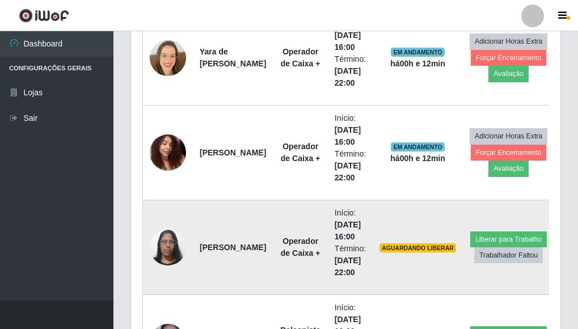
scroll to position [1928, 0]
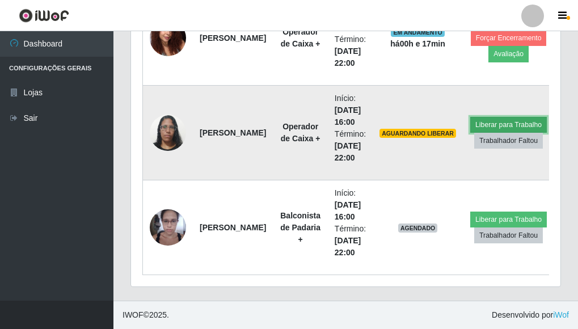
click at [508, 121] on button "Liberar para Trabalho" at bounding box center [508, 125] width 77 height 16
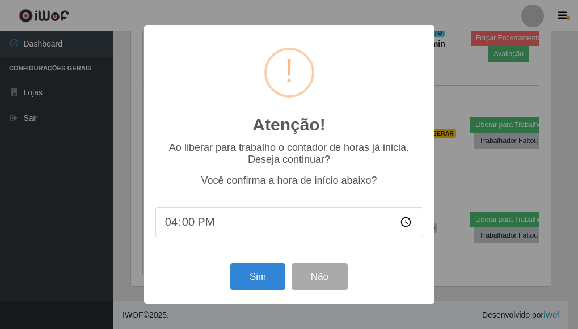
scroll to position [235, 423]
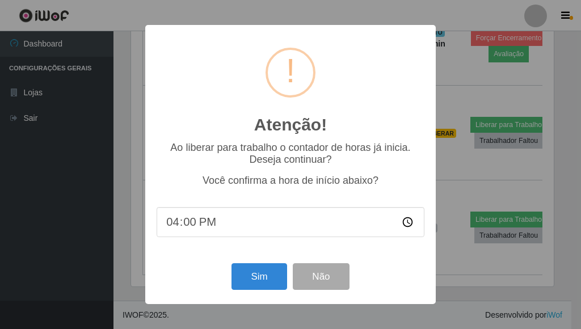
click at [188, 224] on input "16:00" at bounding box center [291, 222] width 268 height 30
type input "16:15"
click at [267, 277] on button "Sim" at bounding box center [258, 276] width 55 height 27
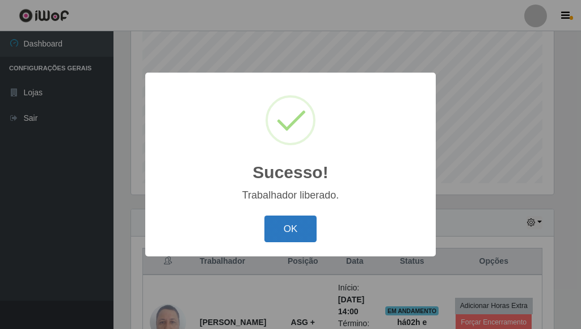
click at [301, 228] on button "OK" at bounding box center [290, 229] width 53 height 27
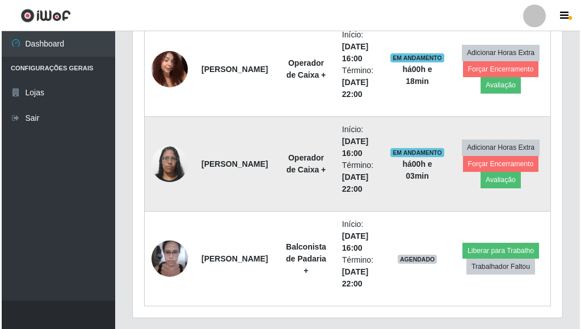
scroll to position [1928, 0]
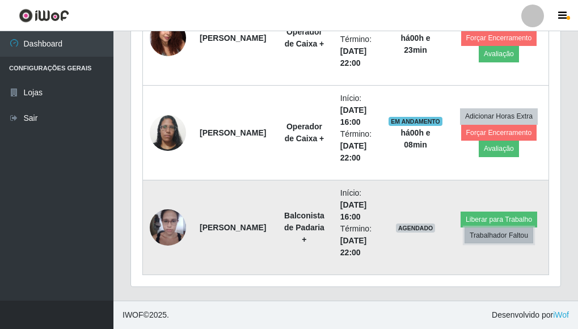
click at [505, 237] on button "Trabalhador Faltou" at bounding box center [499, 236] width 69 height 16
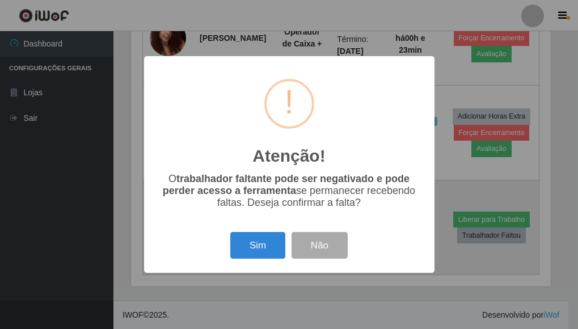
scroll to position [235, 423]
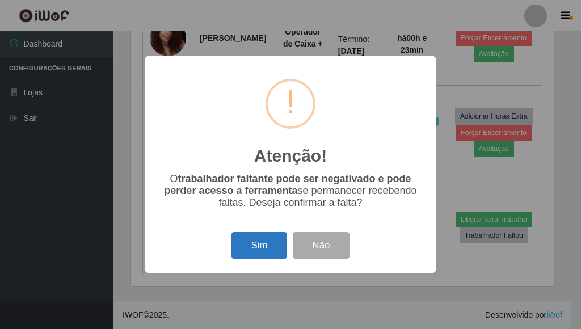
click at [259, 245] on button "Sim" at bounding box center [258, 245] width 55 height 27
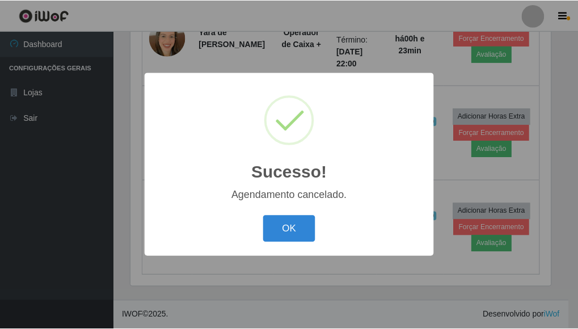
scroll to position [1833, 0]
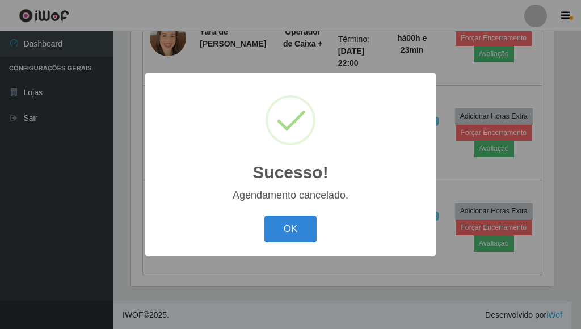
drag, startPoint x: 295, startPoint y: 225, endPoint x: 580, endPoint y: 323, distance: 302.0
click at [297, 225] on button "OK" at bounding box center [290, 229] width 53 height 27
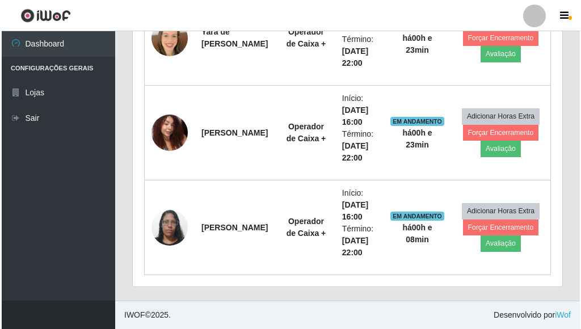
scroll to position [235, 430]
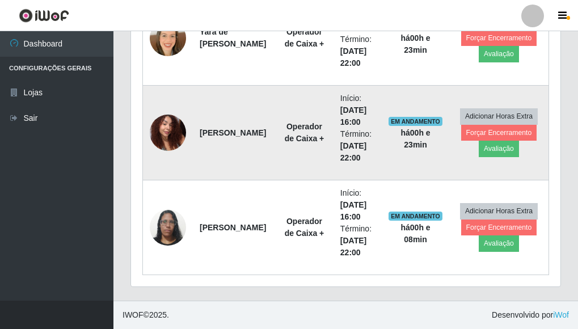
click at [176, 133] on img at bounding box center [168, 132] width 36 height 48
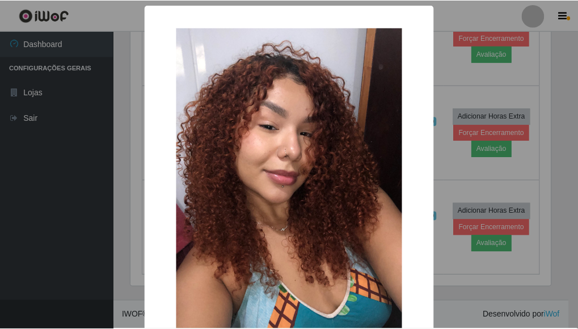
scroll to position [235, 423]
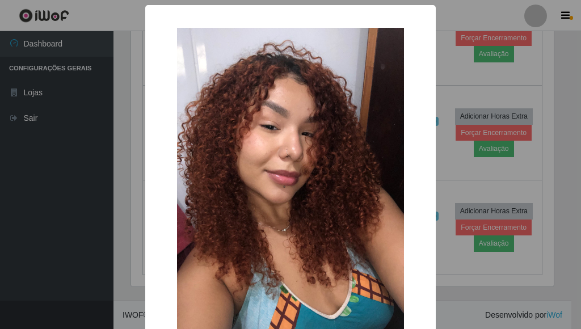
click at [455, 71] on div "× OK Cancel" at bounding box center [290, 164] width 581 height 329
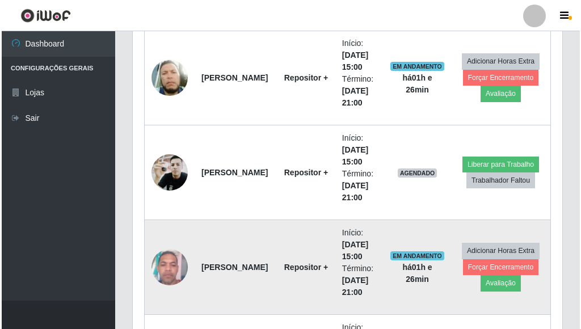
scroll to position [585, 0]
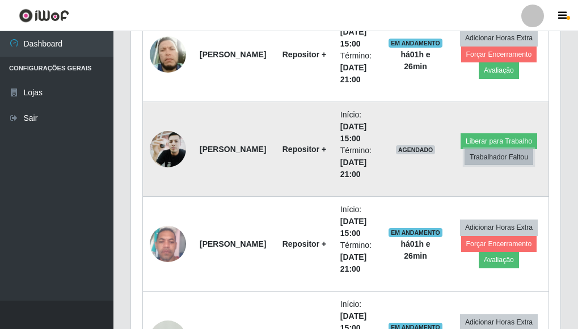
click at [504, 158] on button "Trabalhador Faltou" at bounding box center [499, 157] width 69 height 16
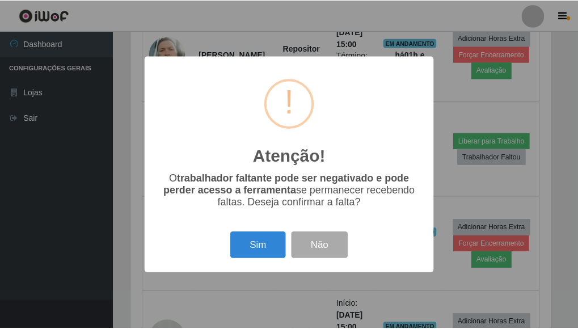
scroll to position [235, 423]
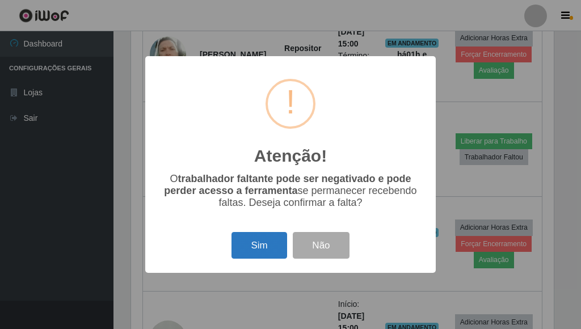
click at [259, 246] on button "Sim" at bounding box center [258, 245] width 55 height 27
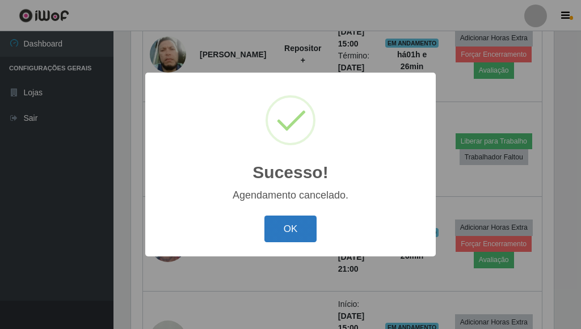
click at [287, 229] on button "OK" at bounding box center [290, 229] width 53 height 27
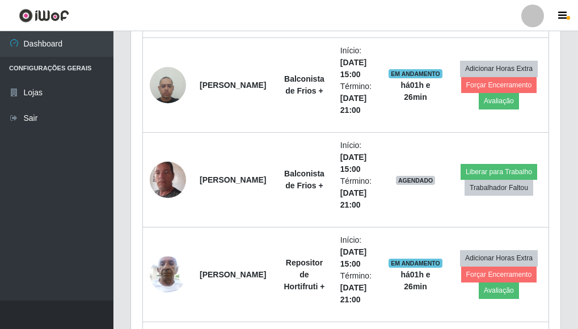
scroll to position [755, 0]
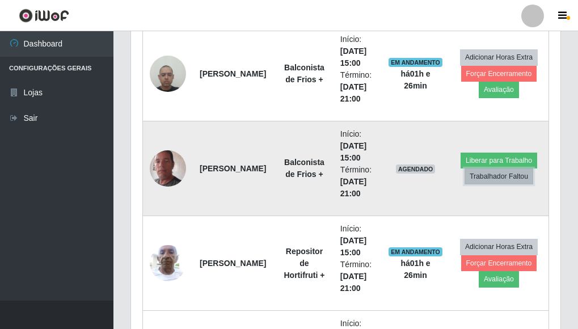
click at [500, 179] on button "Trabalhador Faltou" at bounding box center [499, 177] width 69 height 16
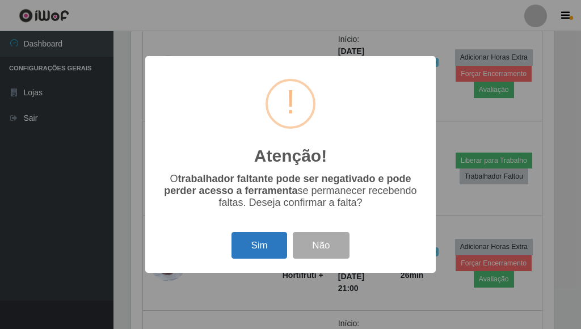
click at [263, 243] on button "Sim" at bounding box center [258, 245] width 55 height 27
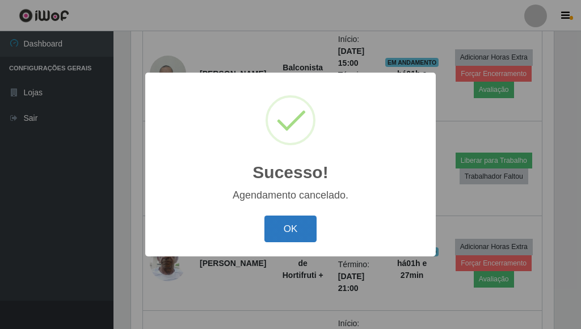
click at [301, 222] on button "OK" at bounding box center [290, 229] width 53 height 27
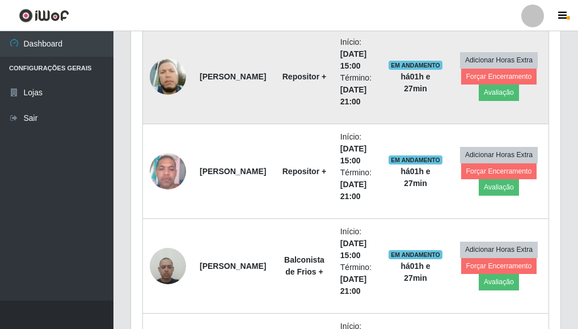
scroll to position [339, 0]
